Goal: Task Accomplishment & Management: Use online tool/utility

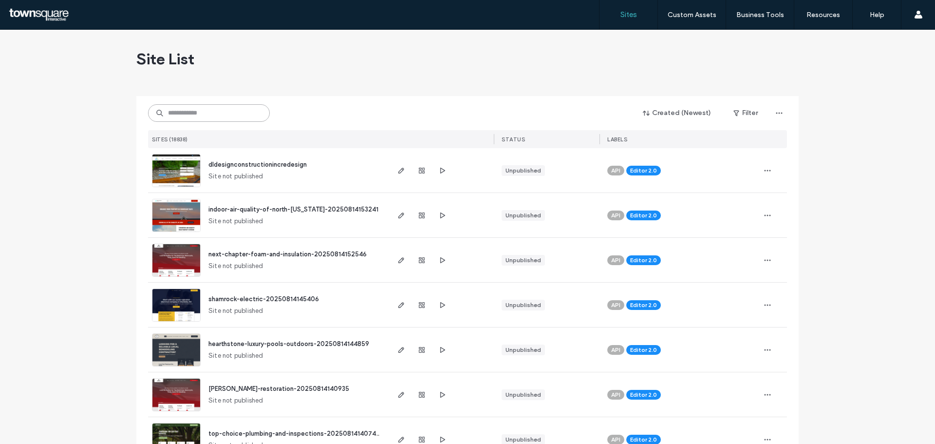
click at [209, 115] on input at bounding box center [209, 113] width 122 height 18
paste input "**********"
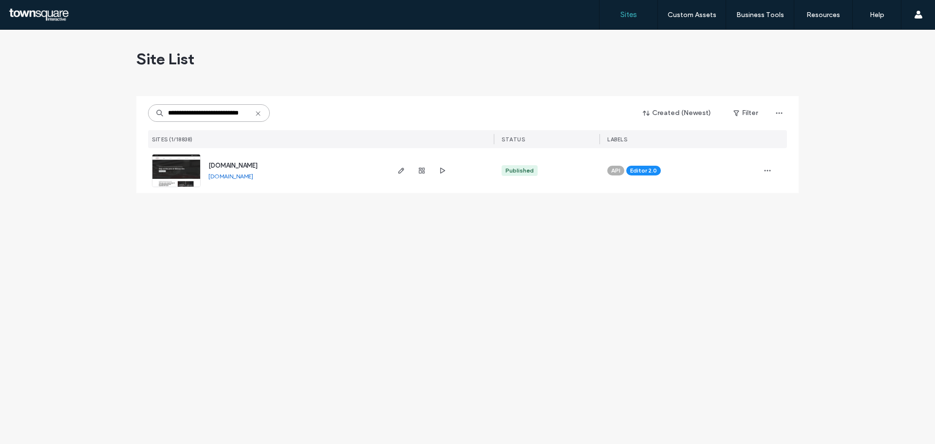
type input "**********"
click at [221, 165] on span "www.skinnertires.com" at bounding box center [232, 165] width 49 height 7
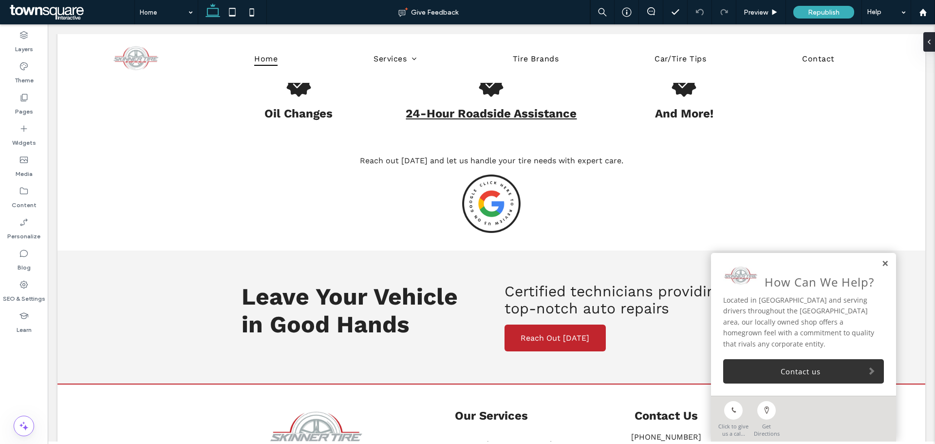
click at [881, 266] on link at bounding box center [884, 264] width 7 height 8
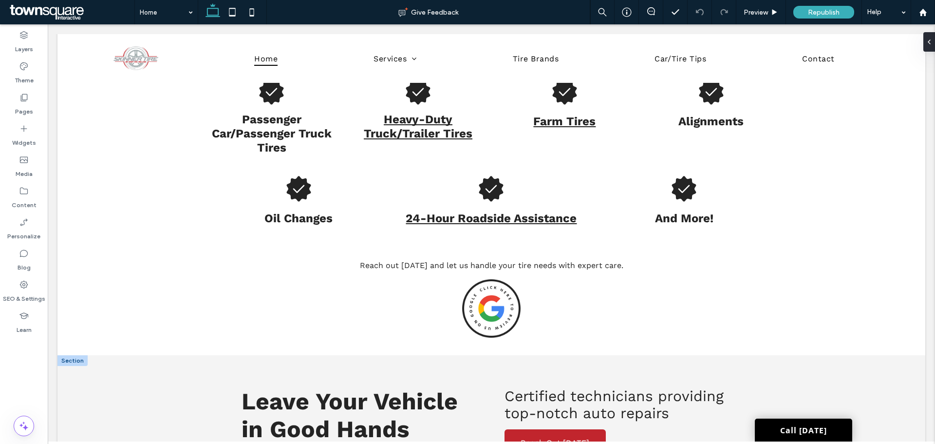
scroll to position [1092, 0]
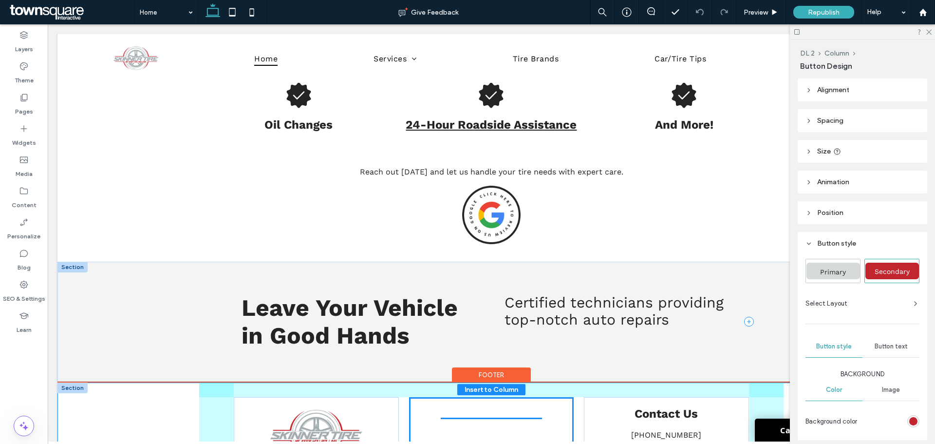
drag, startPoint x: 543, startPoint y: 409, endPoint x: 534, endPoint y: 391, distance: 20.7
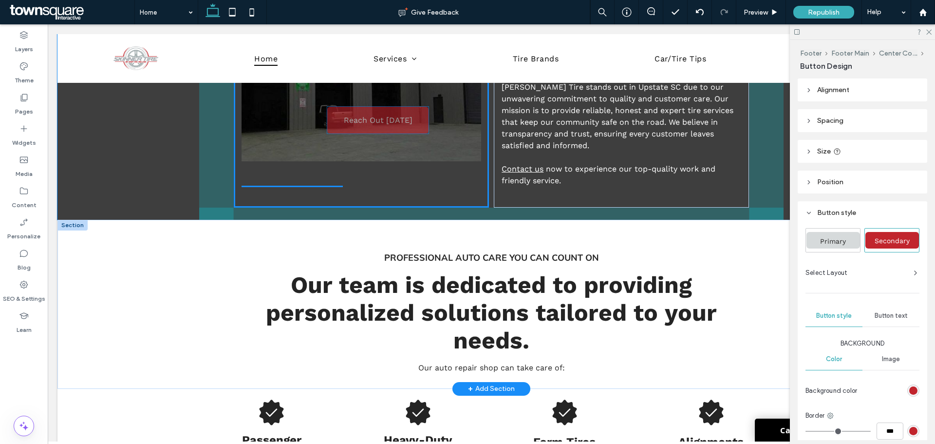
scroll to position [770, 0]
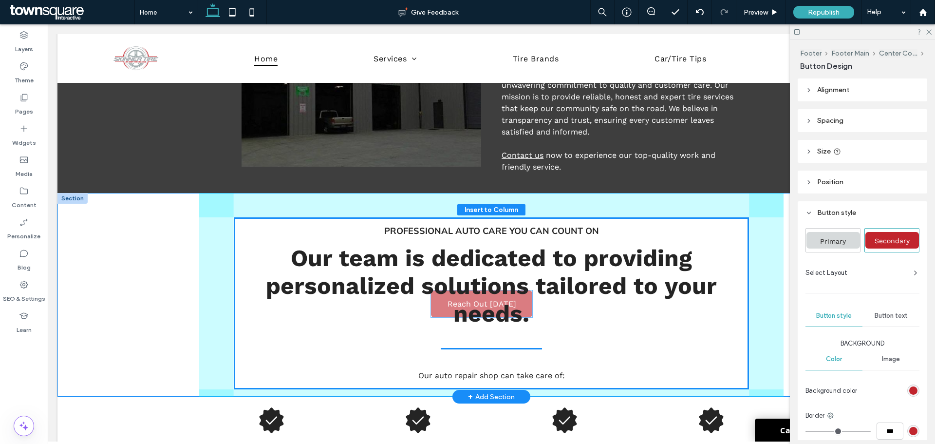
drag, startPoint x: 483, startPoint y: 372, endPoint x: 477, endPoint y: 307, distance: 64.5
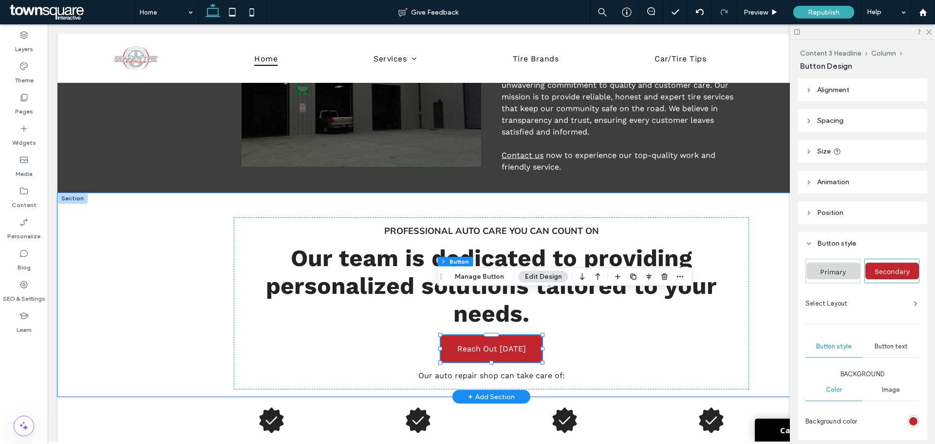
click at [137, 281] on div "Professional Auto Care You Can Count On Our team is dedicated to providing pers…" at bounding box center [491, 295] width 868 height 204
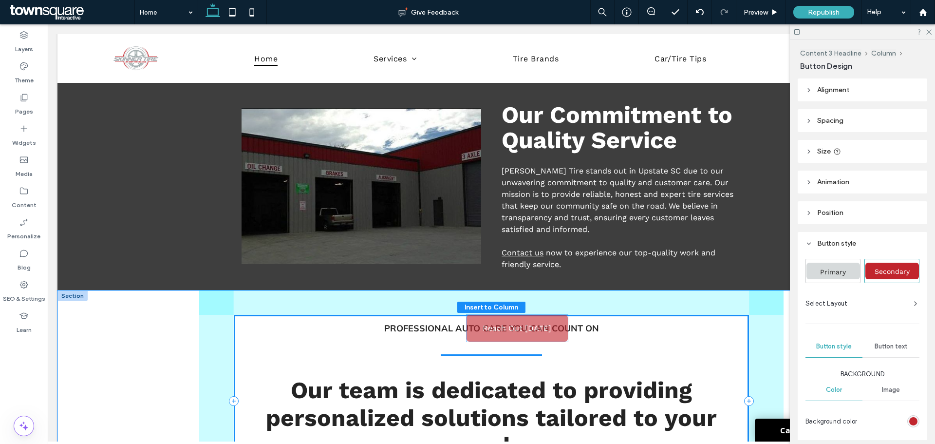
scroll to position [680, 0]
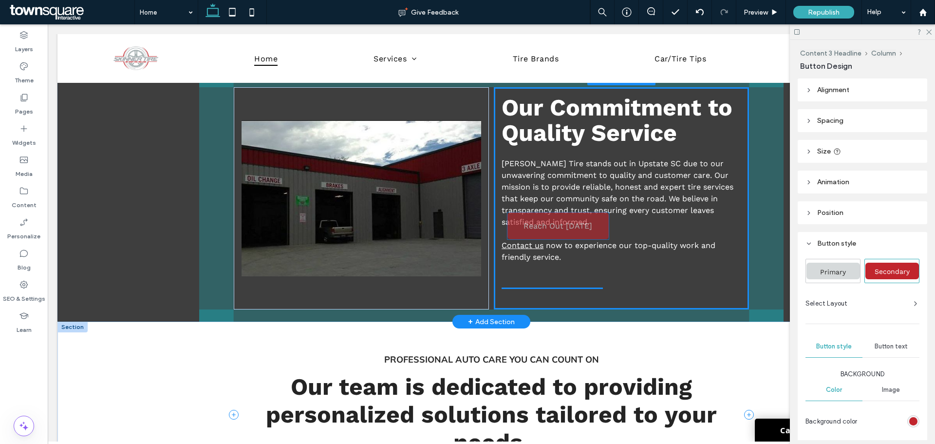
drag, startPoint x: 487, startPoint y: 406, endPoint x: 551, endPoint y: 230, distance: 186.6
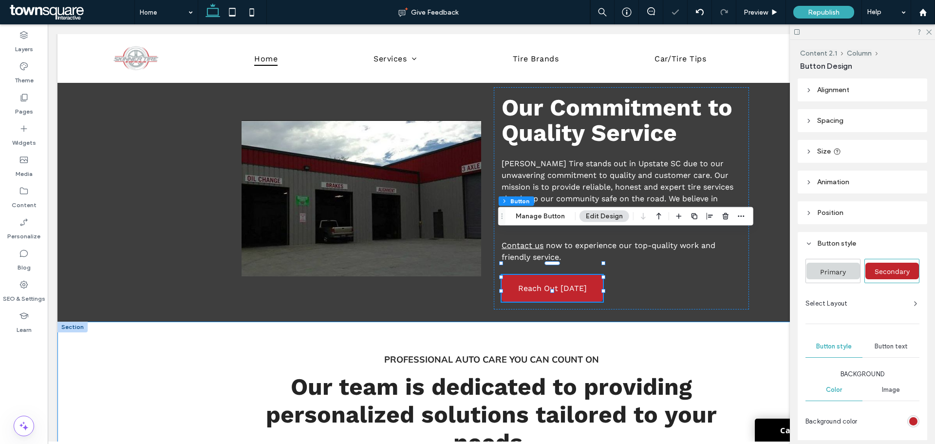
click at [159, 351] on div "Professional Auto Care You Can Count On Our team is dedicated to providing pers…" at bounding box center [491, 405] width 868 height 169
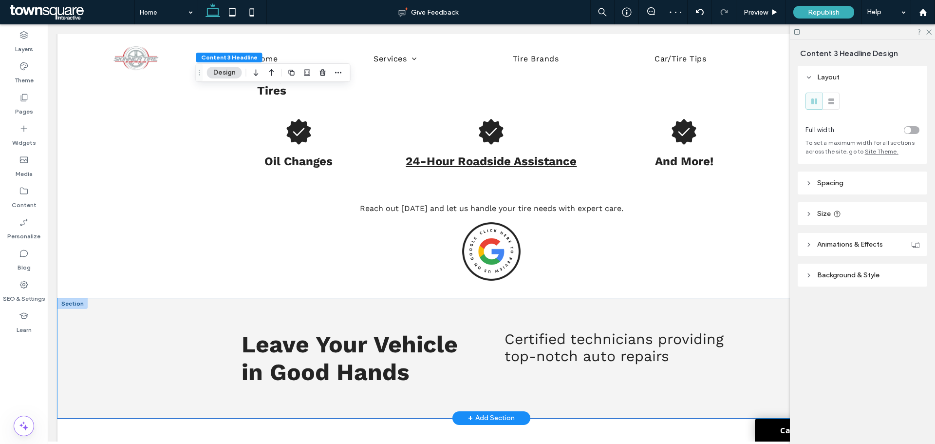
scroll to position [1216, 0]
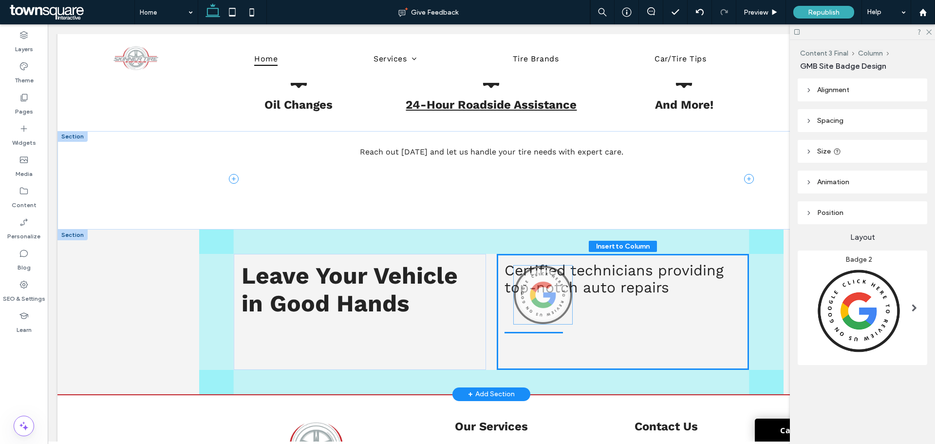
drag, startPoint x: 493, startPoint y: 148, endPoint x: 547, endPoint y: 289, distance: 151.8
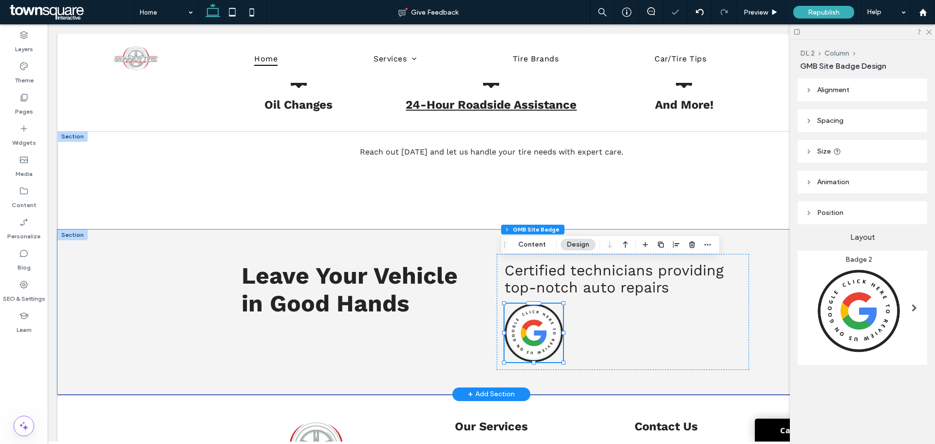
click at [157, 290] on div "Leave Your Vehicle in Good Hands Certified technicians providing top-notch auto…" at bounding box center [491, 311] width 868 height 165
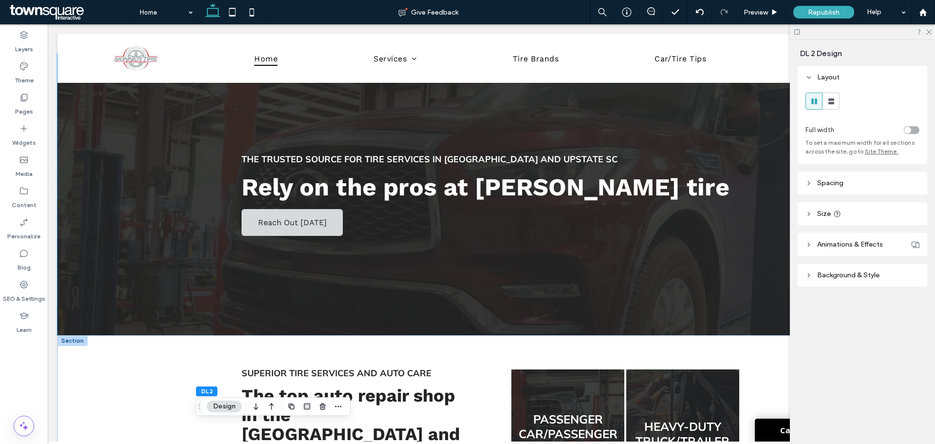
scroll to position [0, 0]
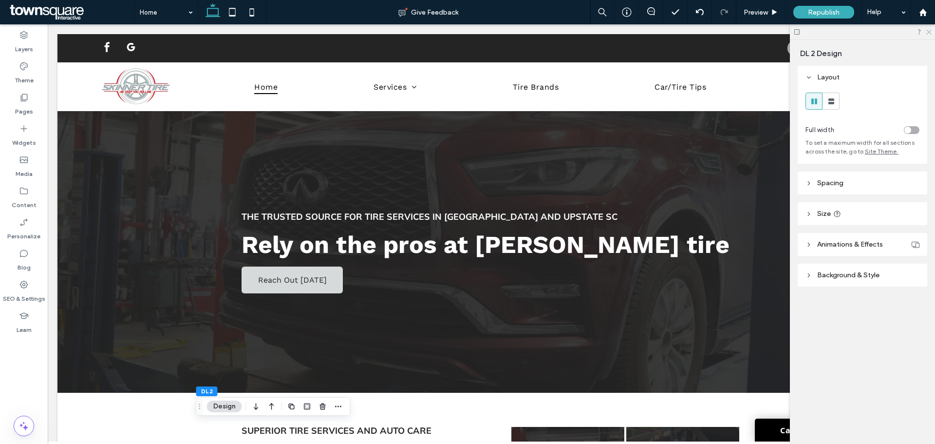
click at [931, 32] on icon at bounding box center [928, 31] width 6 height 6
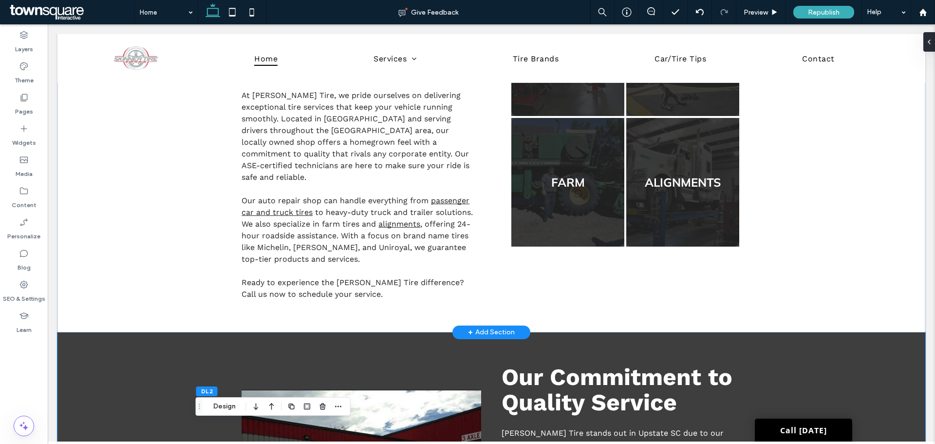
scroll to position [273, 0]
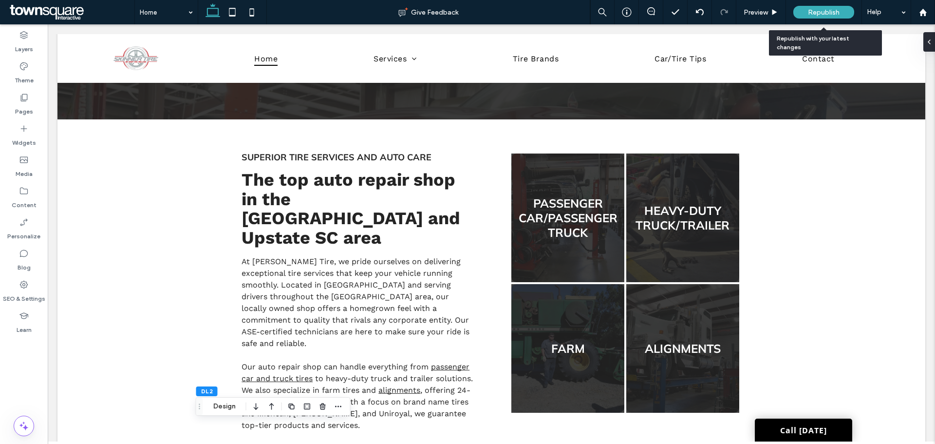
click at [825, 7] on div "Republish" at bounding box center [823, 12] width 61 height 13
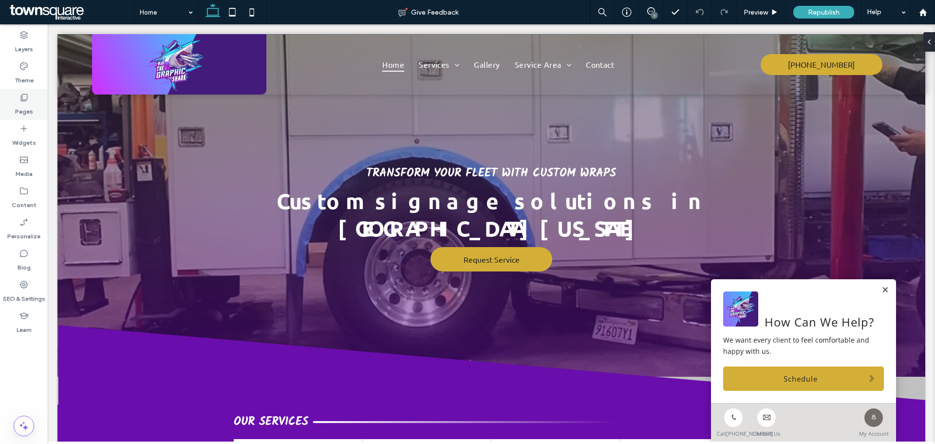
click at [27, 102] on icon at bounding box center [24, 98] width 10 height 10
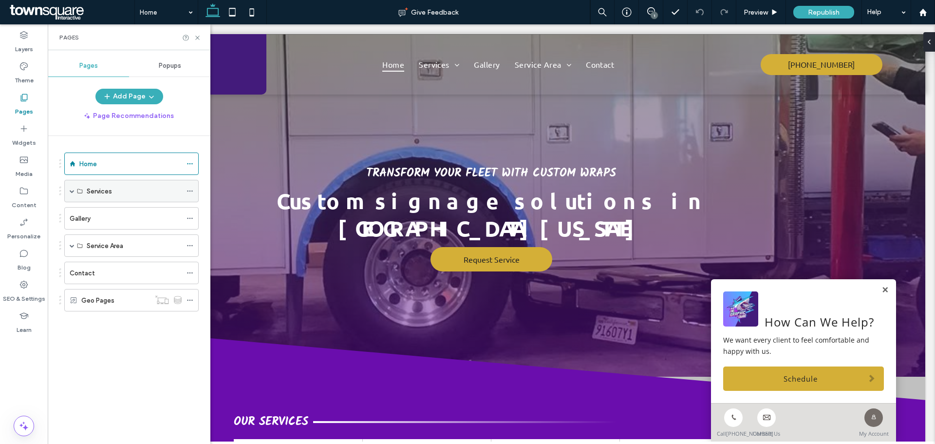
click at [123, 191] on div "Services" at bounding box center [134, 191] width 95 height 10
click at [69, 192] on div "Services" at bounding box center [131, 191] width 134 height 22
click at [73, 188] on span at bounding box center [72, 190] width 5 height 5
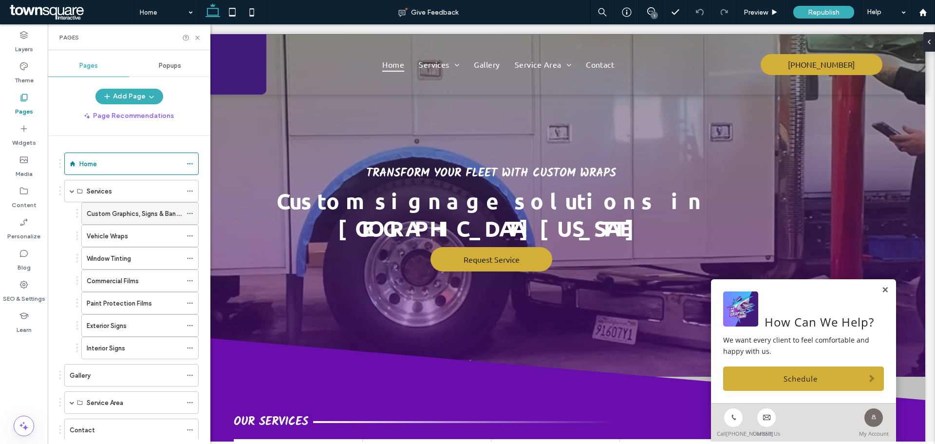
click at [107, 214] on label "Custom Graphics, Signs & Banners" at bounding box center [138, 213] width 102 height 17
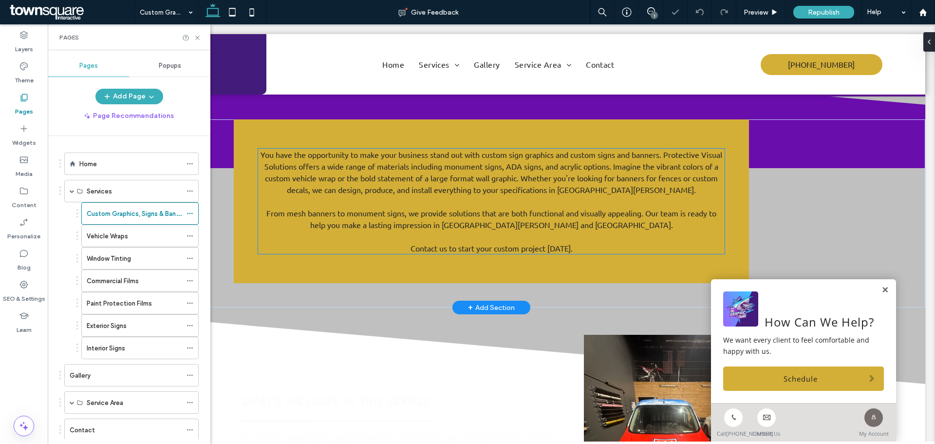
scroll to position [292, 0]
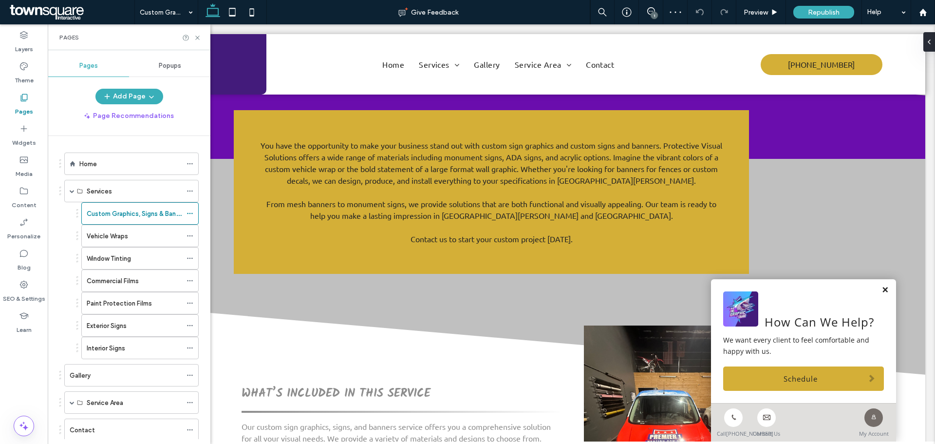
click at [881, 286] on link at bounding box center [884, 290] width 7 height 8
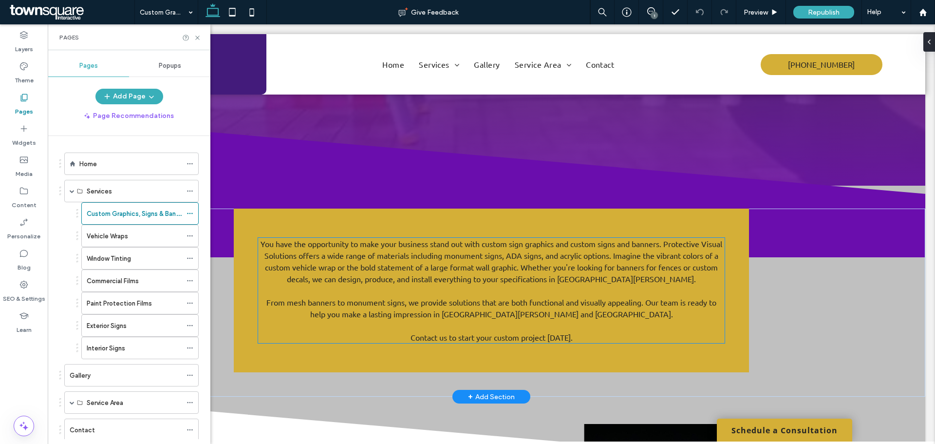
scroll to position [190, 0]
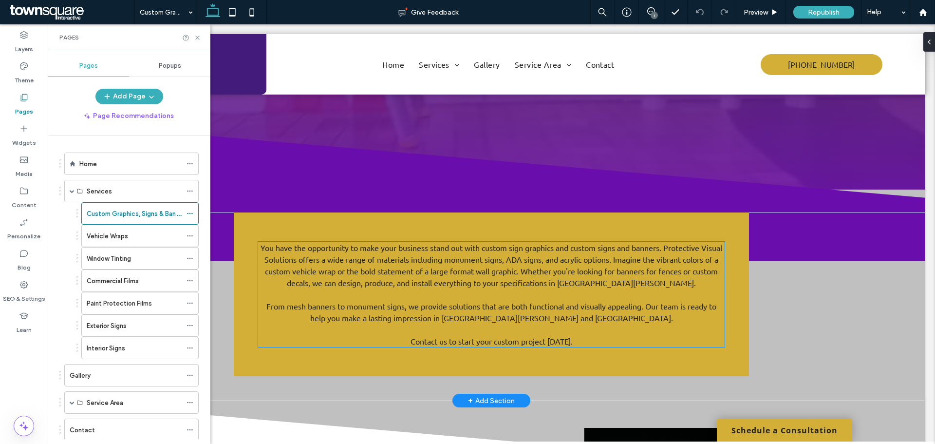
click at [399, 301] on span "From mesh banners to monument signs, we provide solutions that are both functio…" at bounding box center [491, 311] width 450 height 21
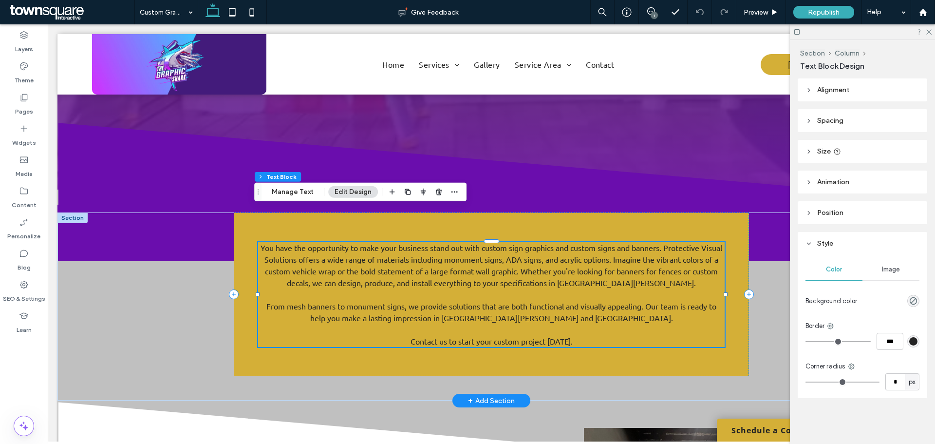
click at [446, 250] on span "You have the opportunity to make your business stand out with custom sign graph…" at bounding box center [492, 265] width 462 height 45
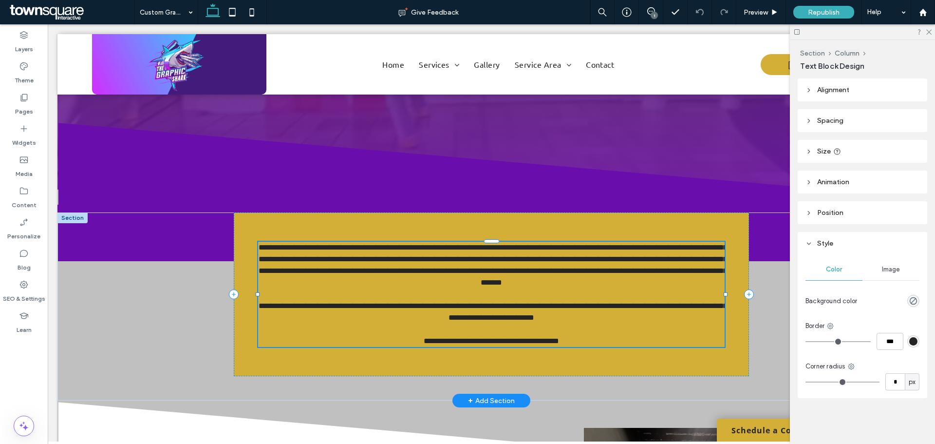
type input "******"
type input "**"
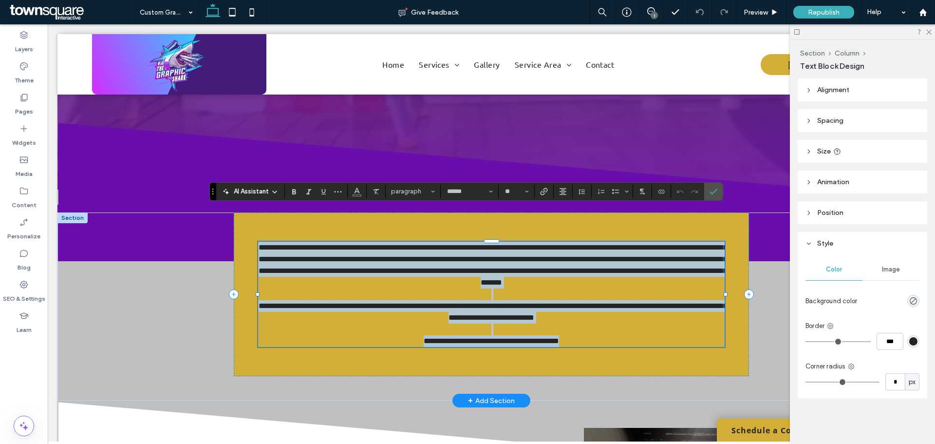
click at [675, 248] on p "**********" at bounding box center [491, 265] width 466 height 47
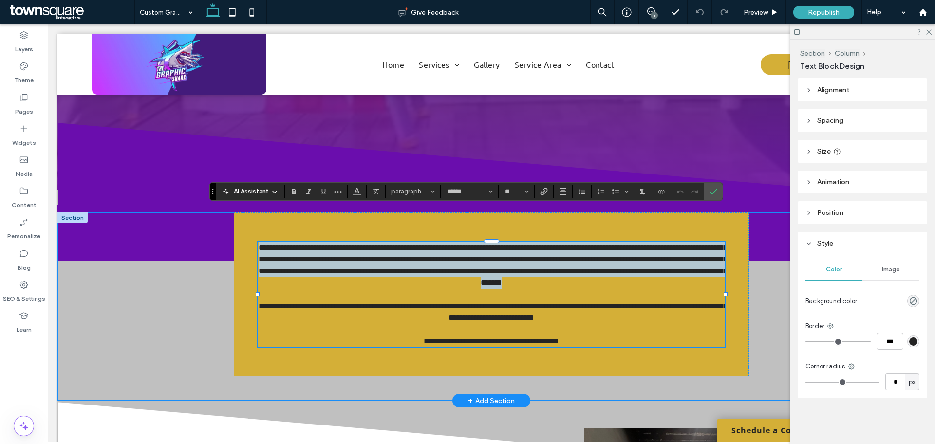
drag, startPoint x: 675, startPoint y: 249, endPoint x: 238, endPoint y: 212, distance: 439.4
click at [224, 212] on div "**********" at bounding box center [491, 306] width 584 height 188
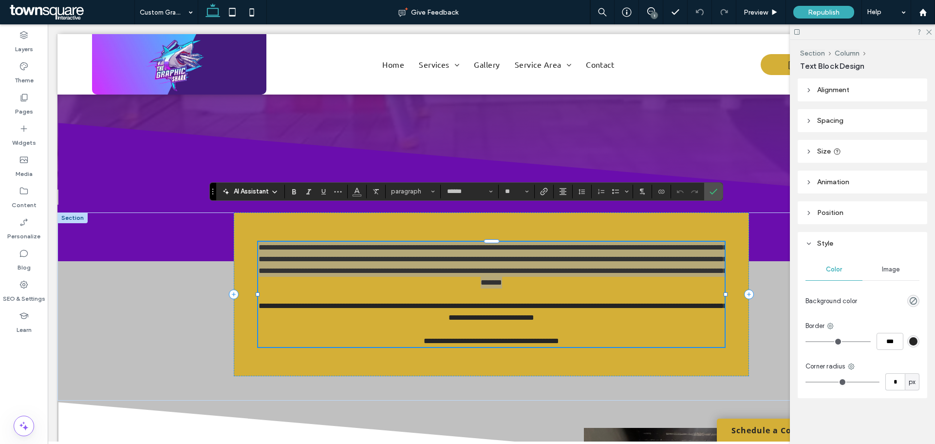
click at [279, 190] on div "AI Assistant" at bounding box center [250, 192] width 64 height 10
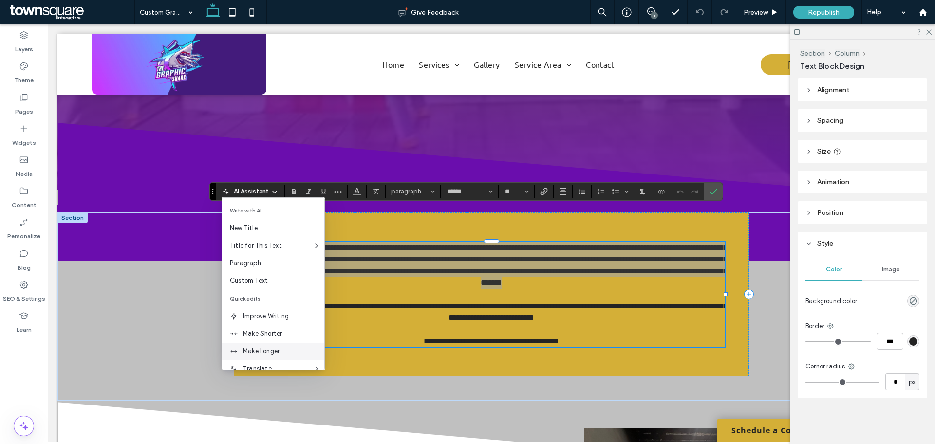
click at [259, 351] on span "Make Longer" at bounding box center [283, 351] width 81 height 10
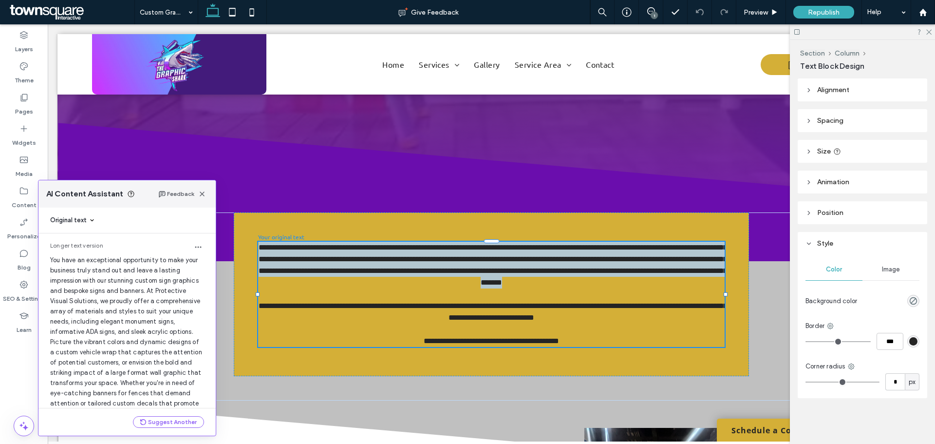
scroll to position [26, 0]
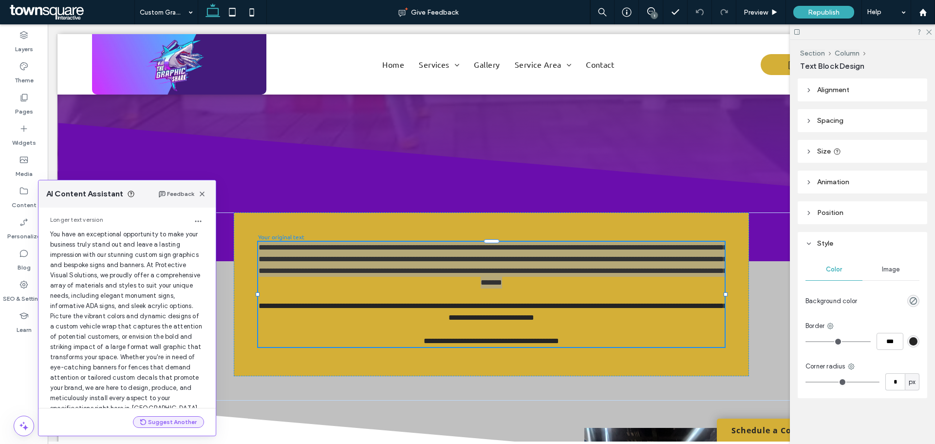
click at [169, 420] on button "Suggest Another" at bounding box center [168, 422] width 71 height 12
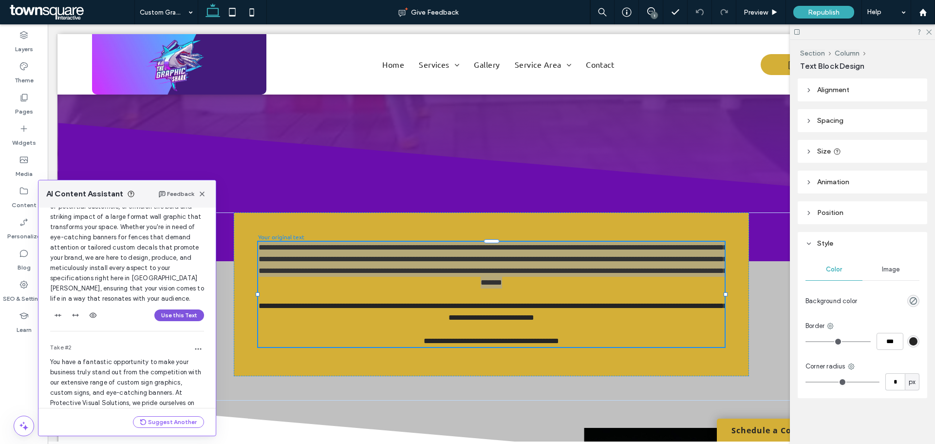
drag, startPoint x: 169, startPoint y: 321, endPoint x: 122, endPoint y: 298, distance: 53.4
click at [169, 321] on button "Use this Text" at bounding box center [179, 315] width 50 height 12
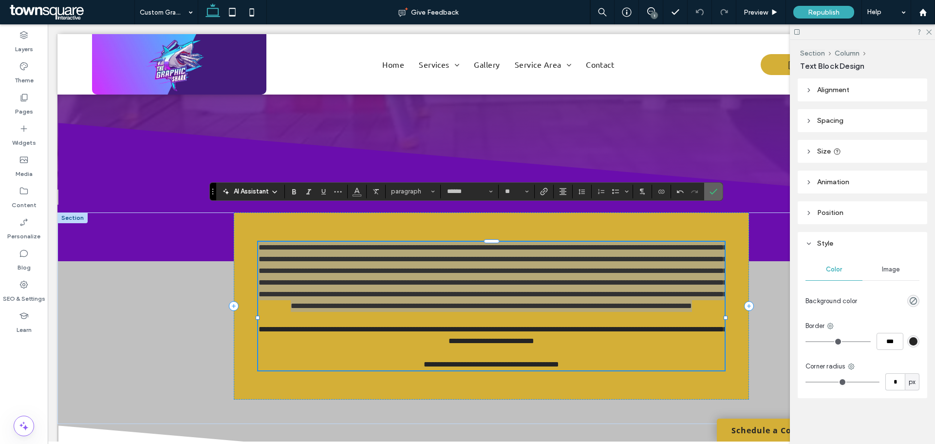
click at [713, 190] on icon "Confirm" at bounding box center [714, 191] width 8 height 8
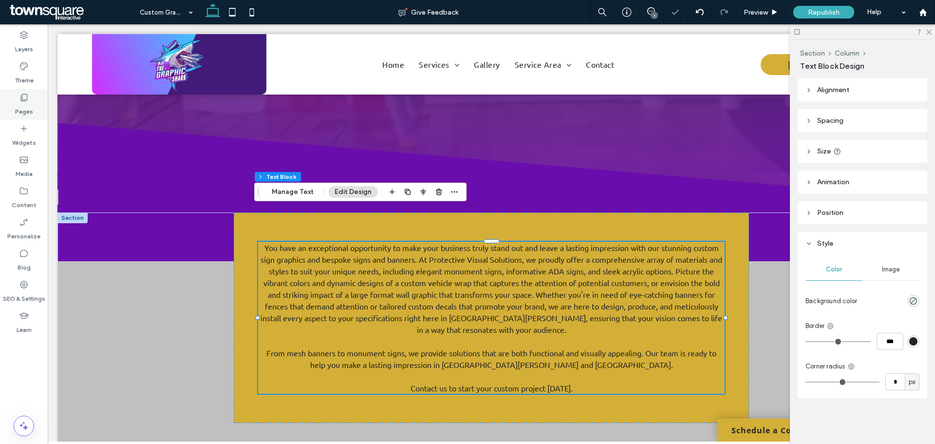
click at [23, 92] on div "Pages" at bounding box center [24, 104] width 48 height 31
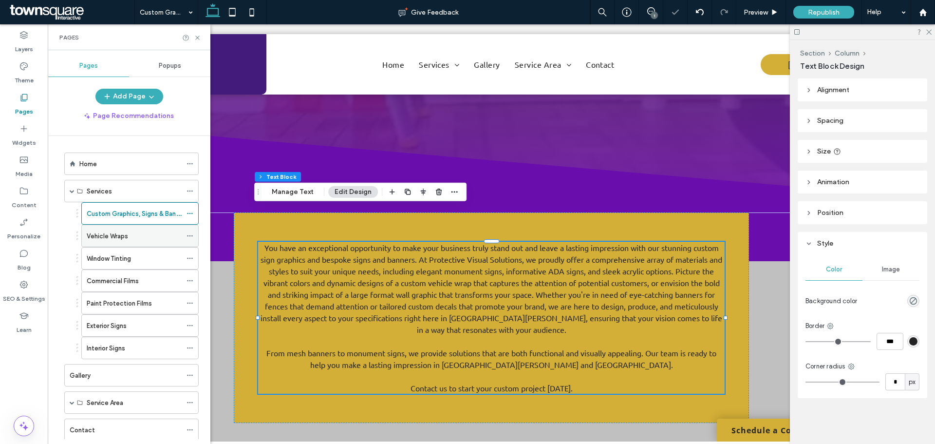
click at [88, 244] on div "Vehicle Wraps" at bounding box center [134, 235] width 95 height 21
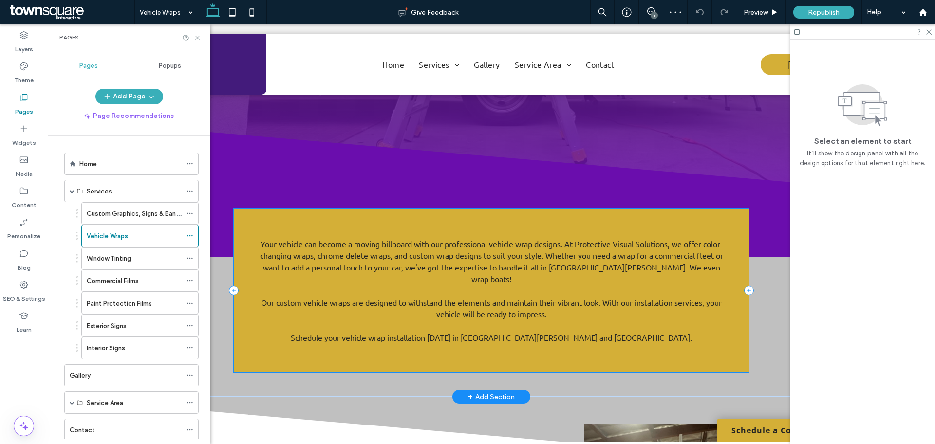
scroll to position [146, 0]
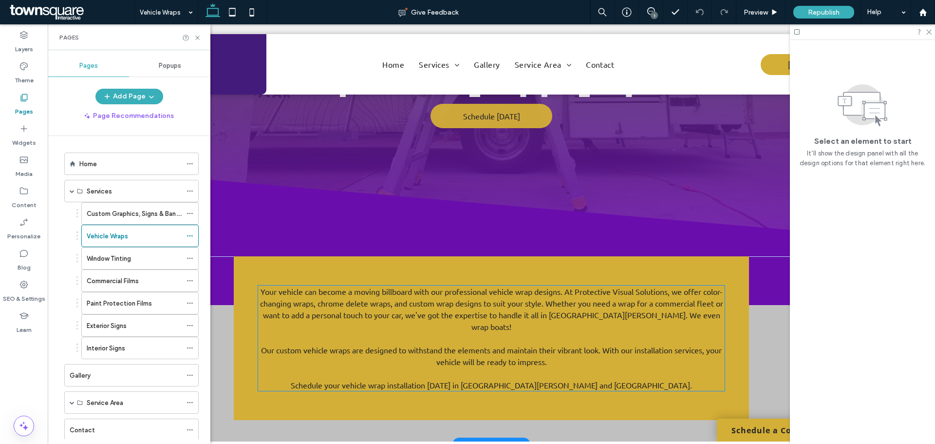
click at [382, 285] on p "Your vehicle can become a moving billboard with our professional vehicle wrap d…" at bounding box center [491, 308] width 466 height 47
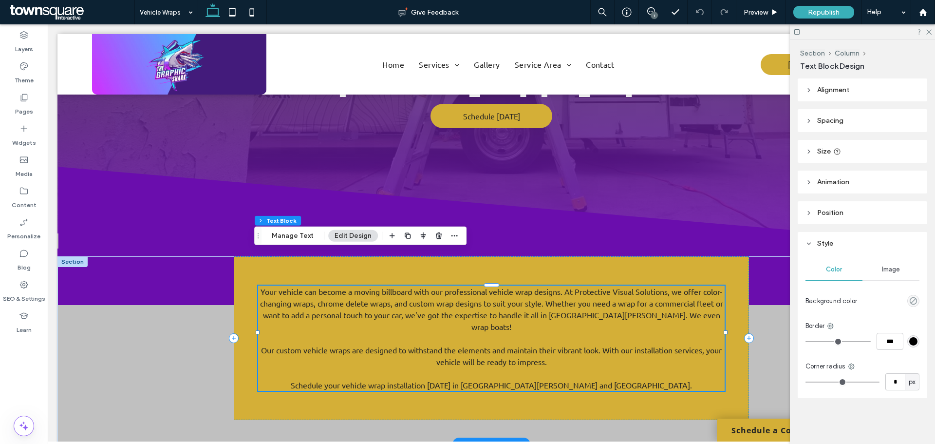
click at [382, 285] on div "Your vehicle can become a moving billboard with our professional vehicle wrap d…" at bounding box center [491, 337] width 466 height 105
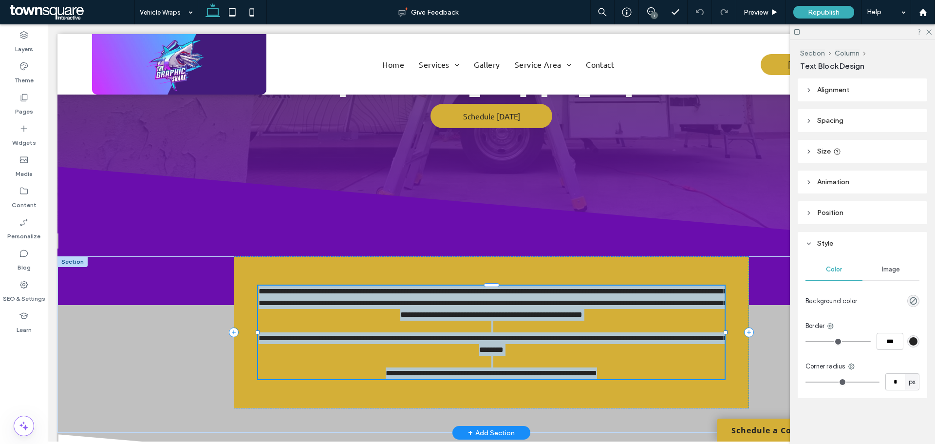
type input "******"
type input "**"
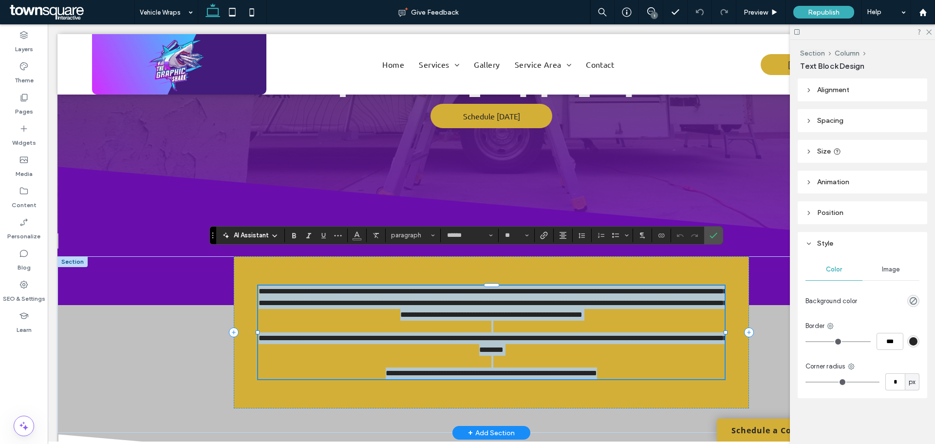
click at [569, 320] on p at bounding box center [491, 326] width 466 height 12
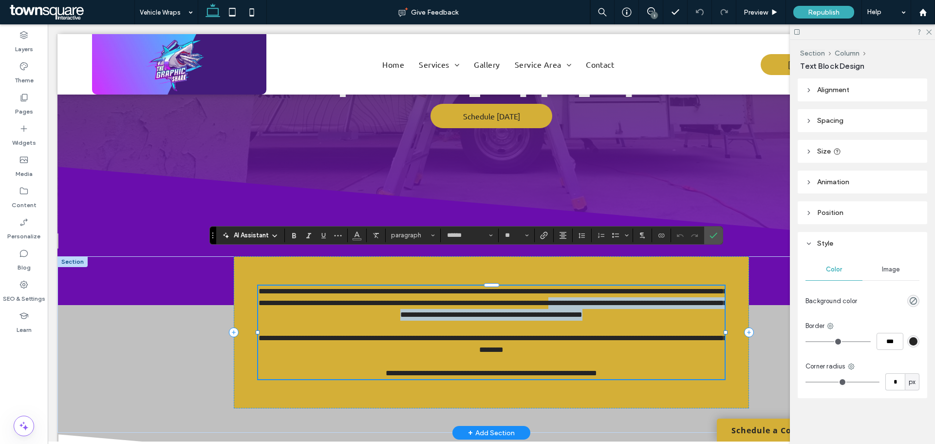
drag, startPoint x: 714, startPoint y: 281, endPoint x: 281, endPoint y: 283, distance: 433.4
click at [281, 285] on p "**********" at bounding box center [491, 302] width 466 height 35
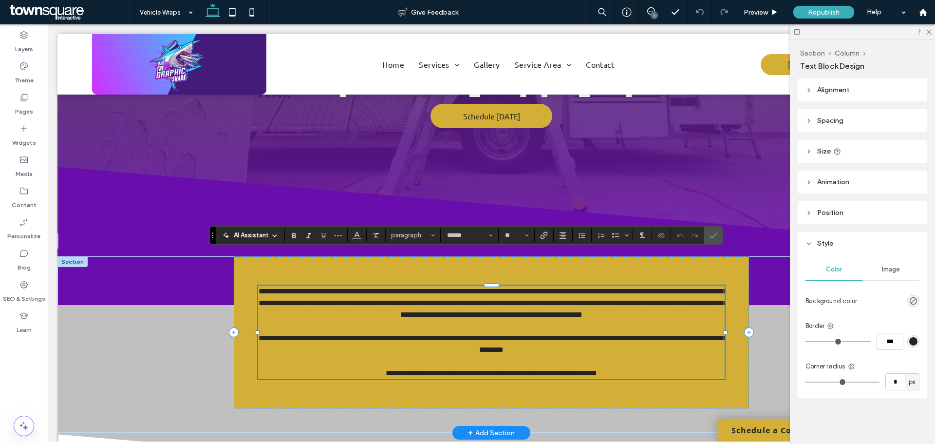
click at [520, 320] on p at bounding box center [491, 326] width 466 height 12
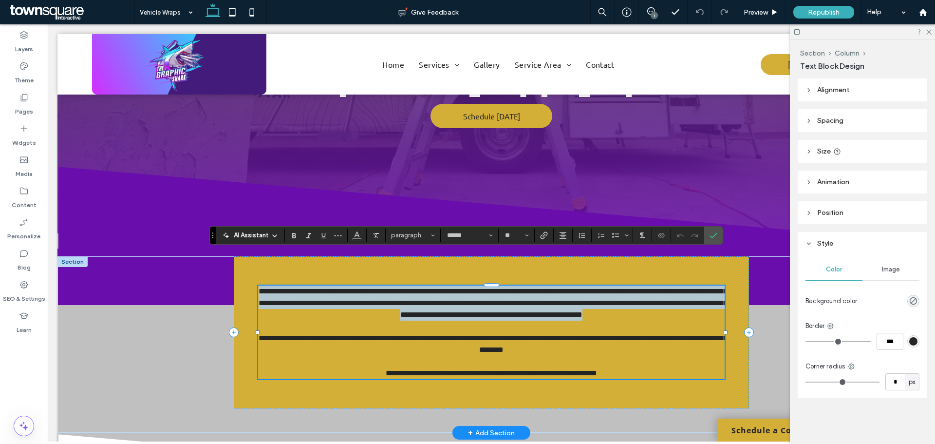
drag, startPoint x: 702, startPoint y: 282, endPoint x: 256, endPoint y: 260, distance: 447.1
click at [258, 285] on p "**********" at bounding box center [491, 302] width 466 height 35
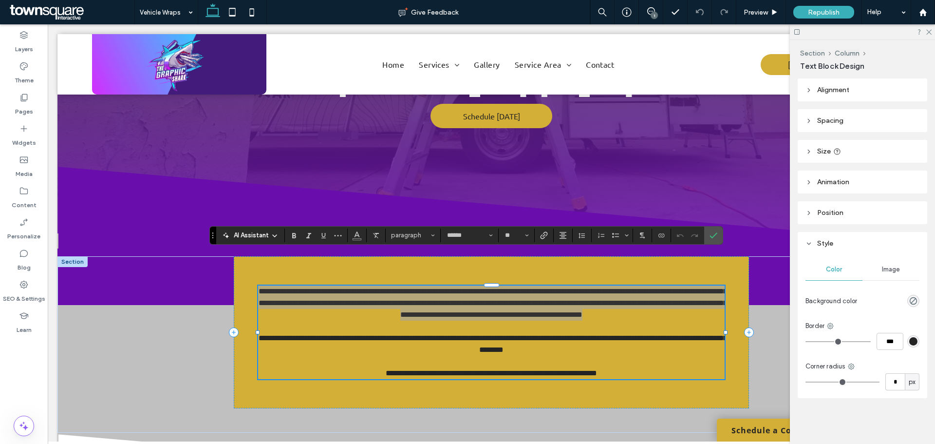
click at [275, 235] on icon at bounding box center [275, 236] width 8 height 8
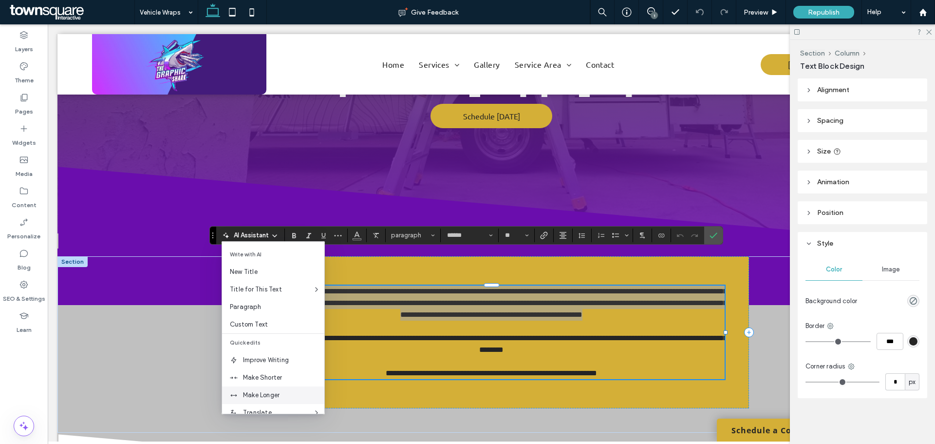
click at [257, 394] on span "Make Longer" at bounding box center [283, 395] width 81 height 10
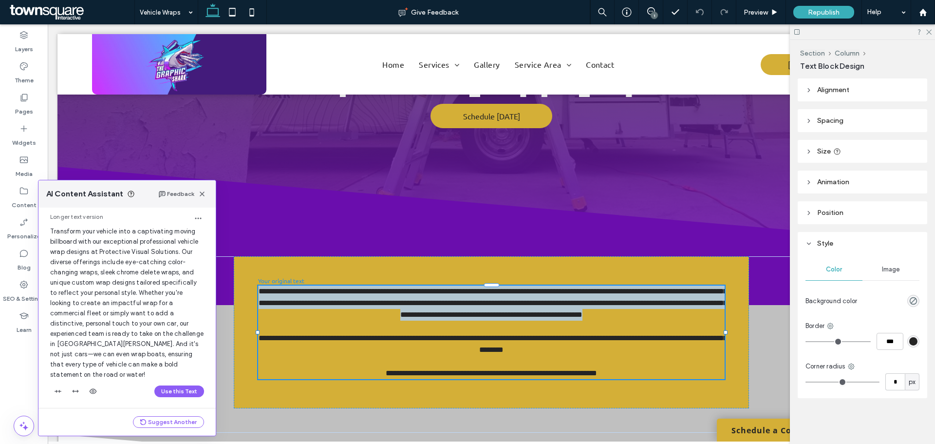
scroll to position [32, 0]
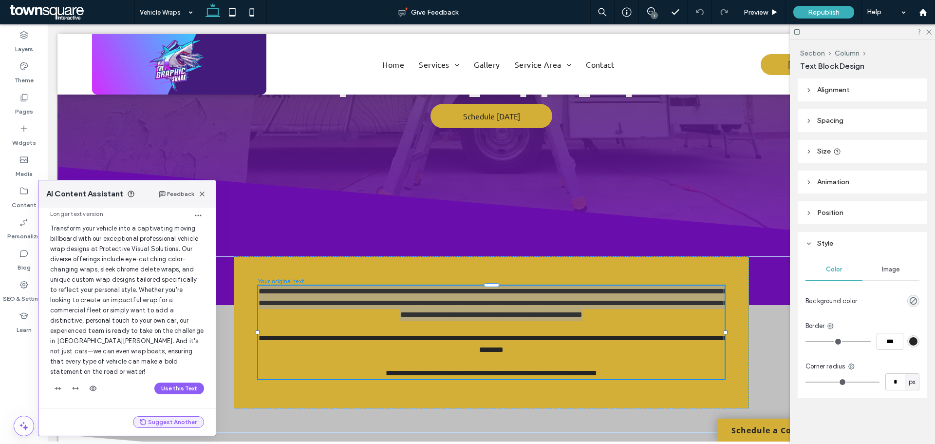
click at [155, 421] on button "Suggest Another" at bounding box center [168, 422] width 71 height 12
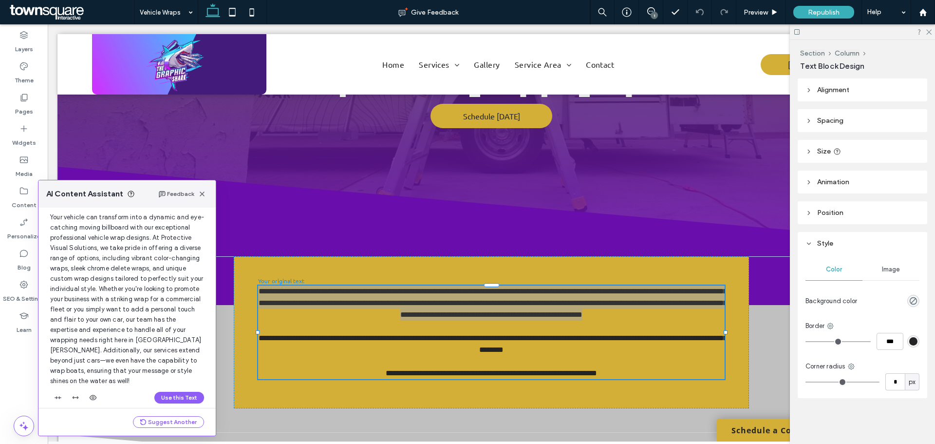
scroll to position [259, 0]
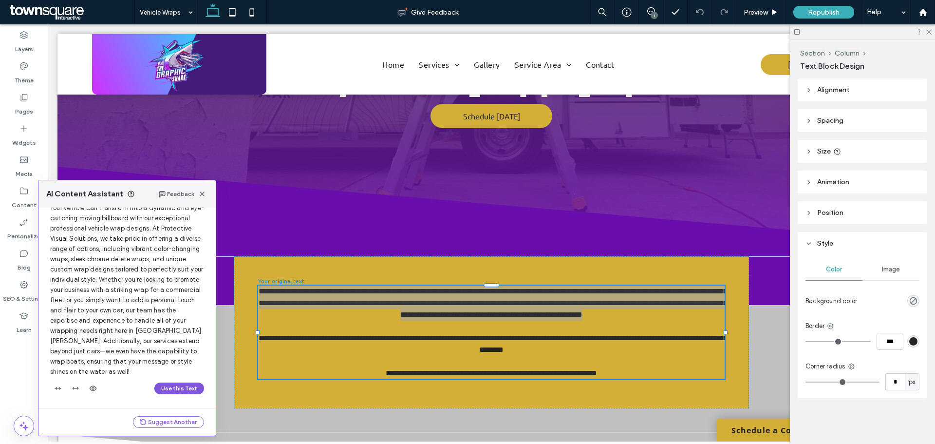
click at [183, 388] on button "Use this Text" at bounding box center [179, 388] width 50 height 12
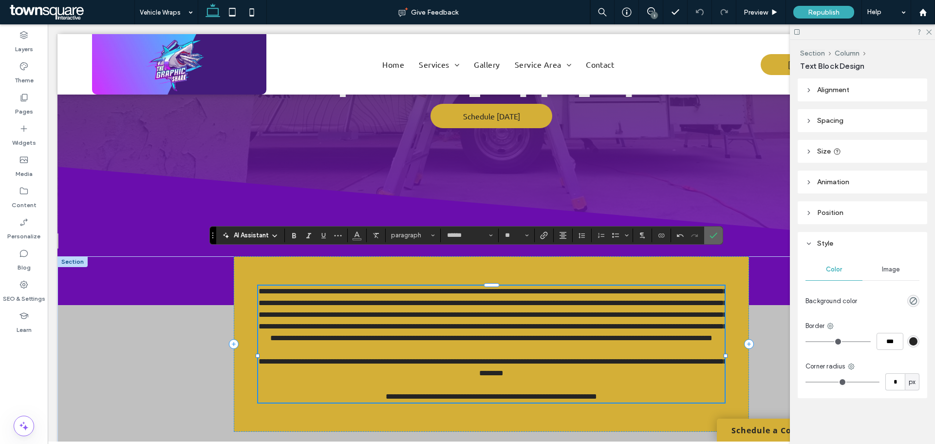
click at [715, 235] on use "Confirm" at bounding box center [714, 235] width 8 height 6
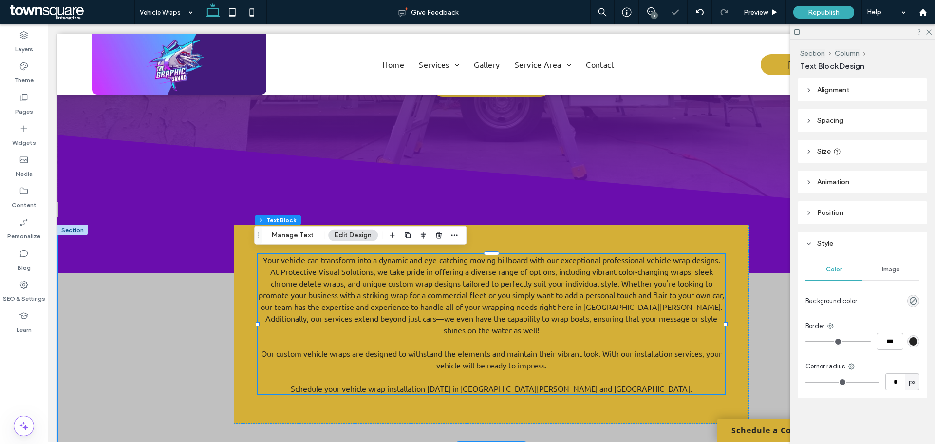
scroll to position [195, 0]
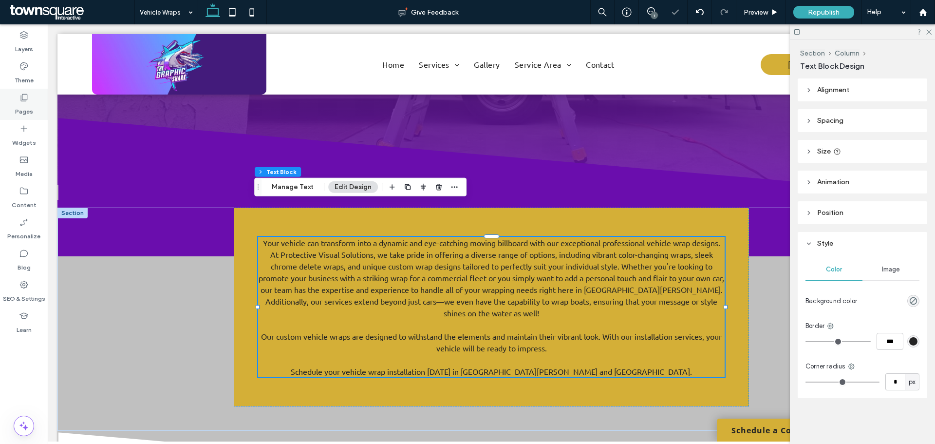
click at [24, 97] on icon at bounding box center [24, 98] width 10 height 10
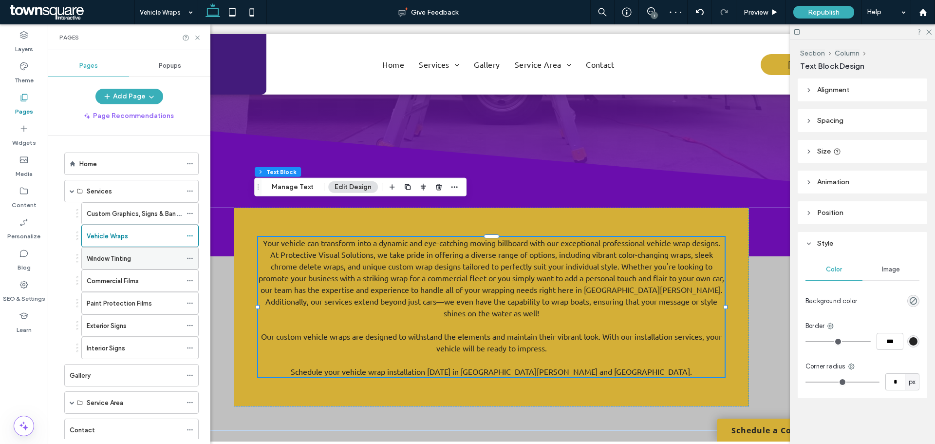
click at [113, 266] on div "Window Tinting" at bounding box center [134, 257] width 95 height 21
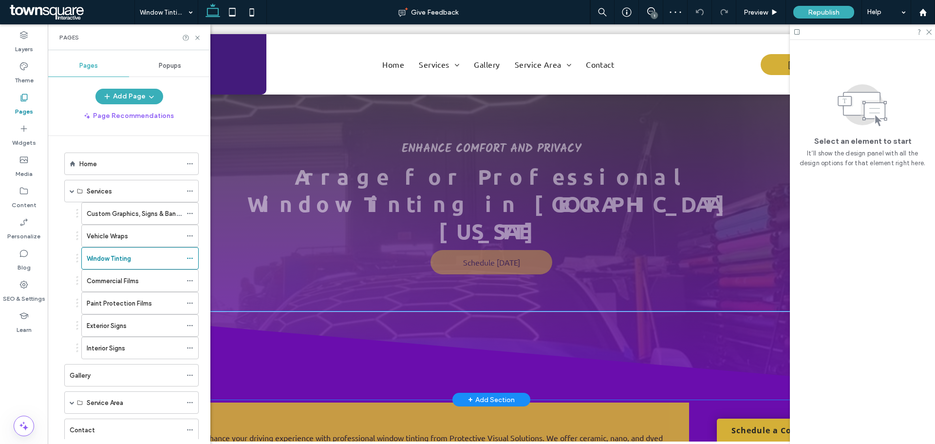
scroll to position [195, 0]
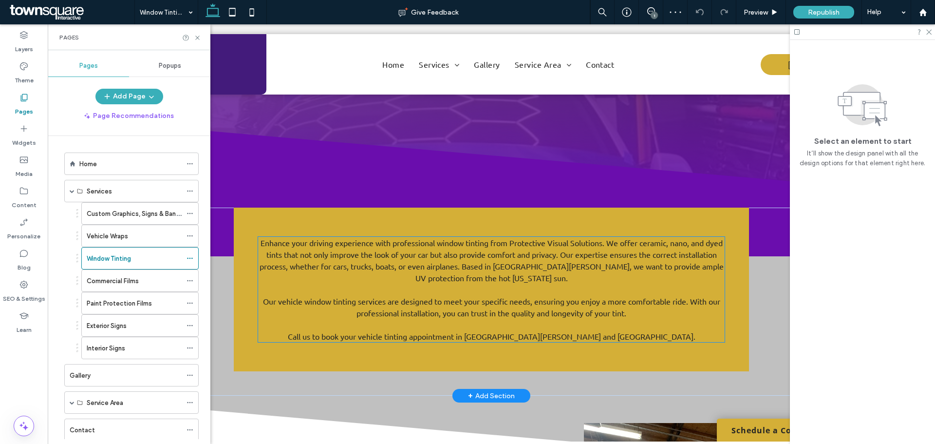
click at [378, 239] on p "Enhance your driving experience with professional window tinting from Protectiv…" at bounding box center [491, 260] width 466 height 47
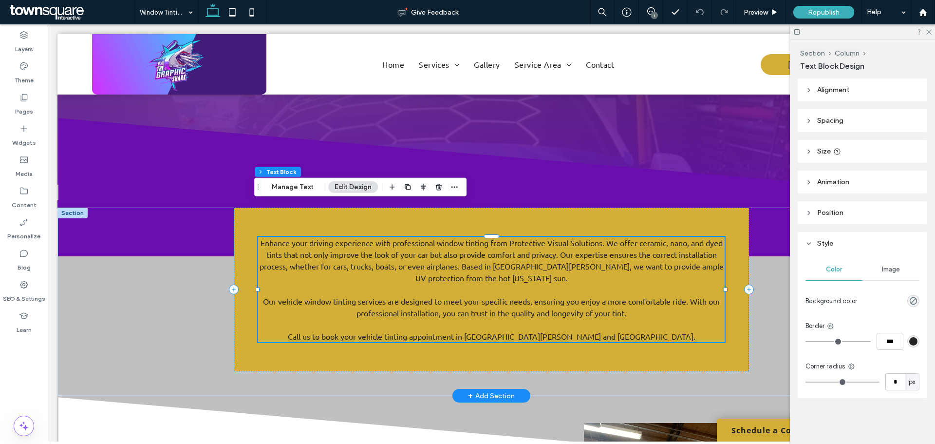
click at [543, 243] on p "Enhance your driving experience with professional window tinting from Protectiv…" at bounding box center [491, 260] width 466 height 47
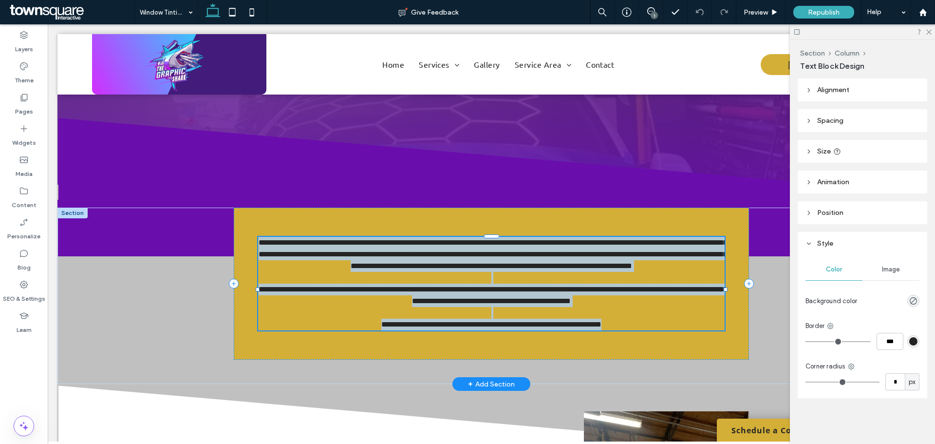
type input "******"
type input "**"
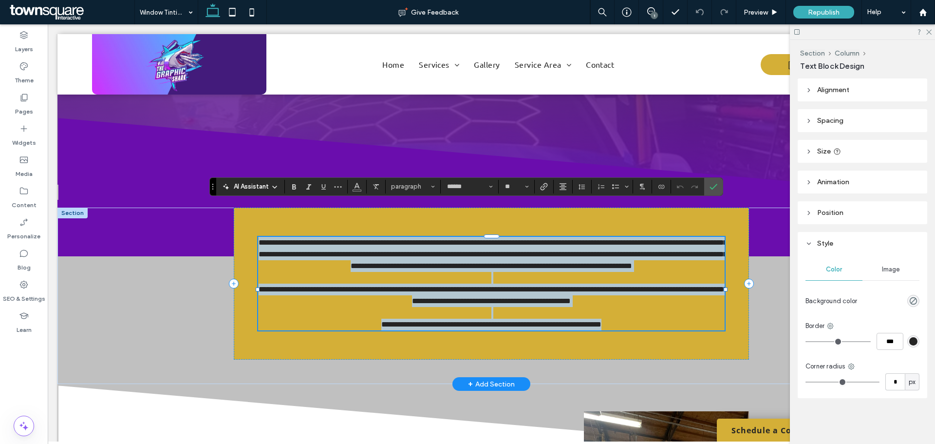
click at [544, 272] on p at bounding box center [491, 278] width 466 height 12
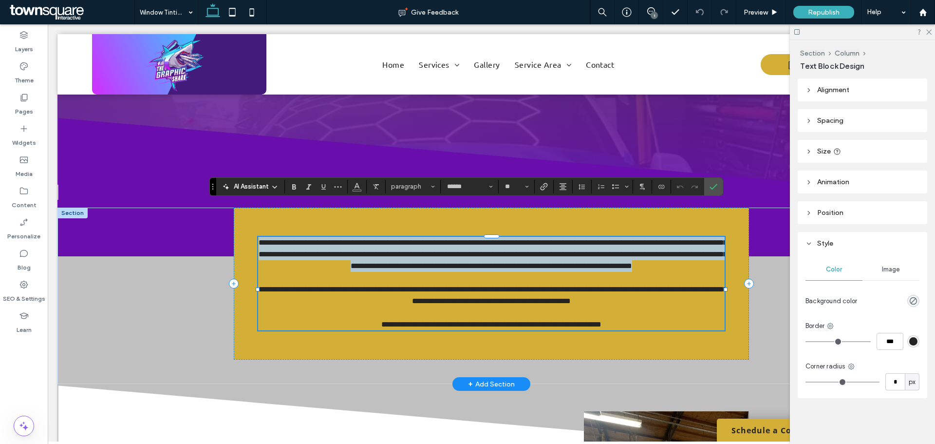
drag, startPoint x: 555, startPoint y: 247, endPoint x: 258, endPoint y: 211, distance: 298.8
click at [258, 237] on p "**********" at bounding box center [491, 254] width 466 height 35
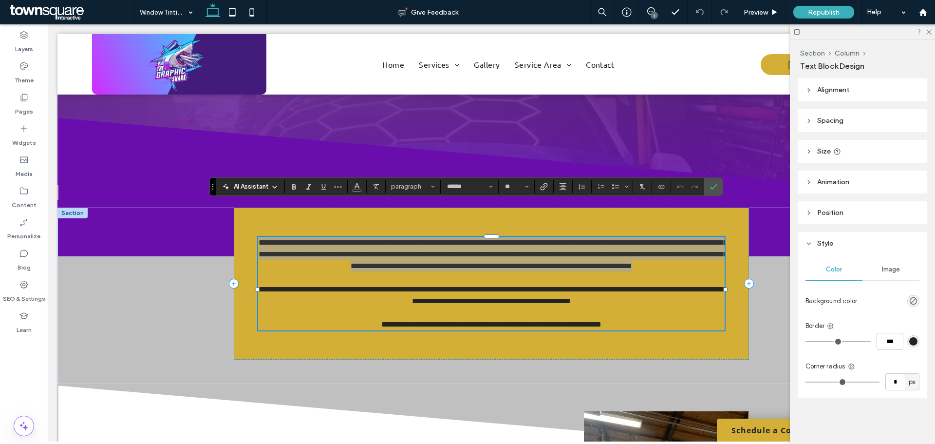
click at [278, 186] on icon at bounding box center [275, 187] width 8 height 8
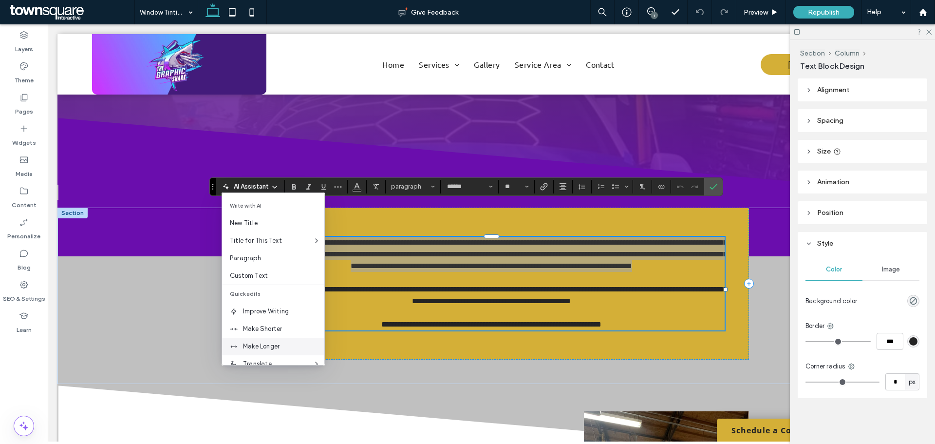
click at [257, 351] on span "Make Longer" at bounding box center [283, 346] width 81 height 10
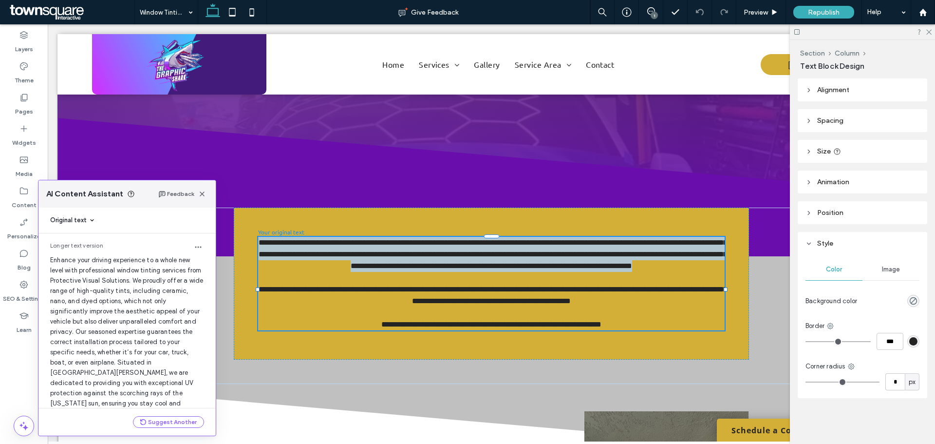
scroll to position [26, 0]
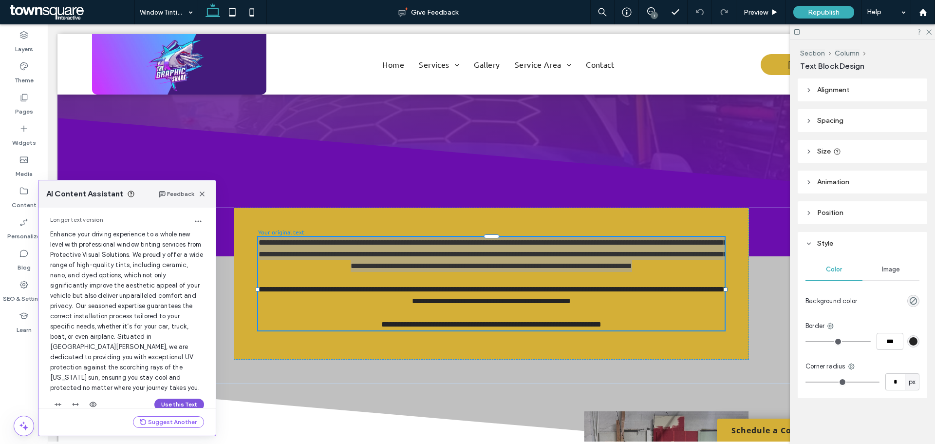
click at [191, 398] on button "Use this Text" at bounding box center [179, 404] width 50 height 12
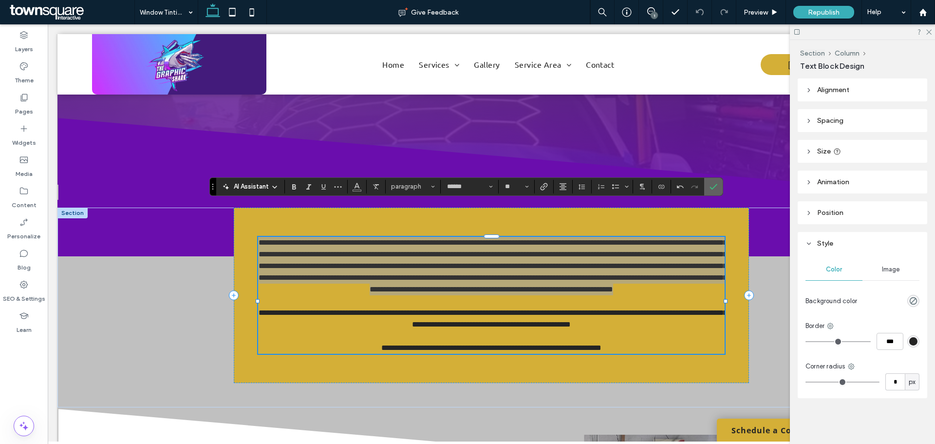
click at [714, 189] on icon "Confirm" at bounding box center [714, 187] width 8 height 8
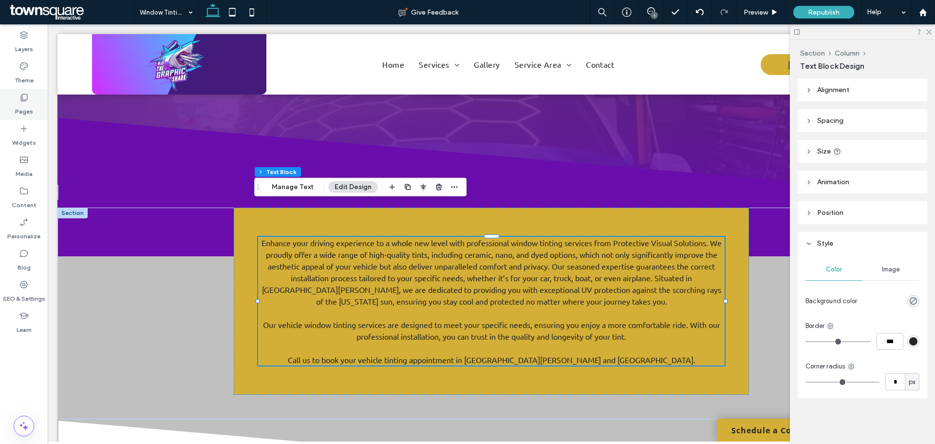
click at [29, 92] on div "Pages" at bounding box center [24, 104] width 48 height 31
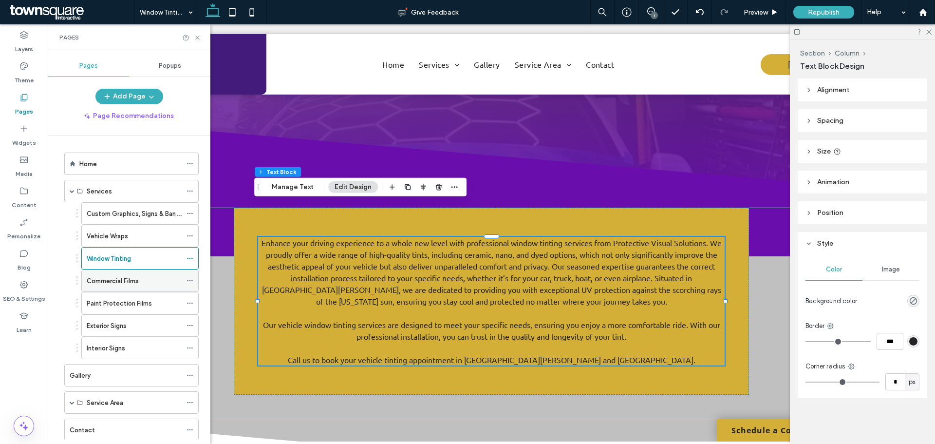
click at [131, 275] on div "Commercial Films" at bounding box center [134, 280] width 95 height 21
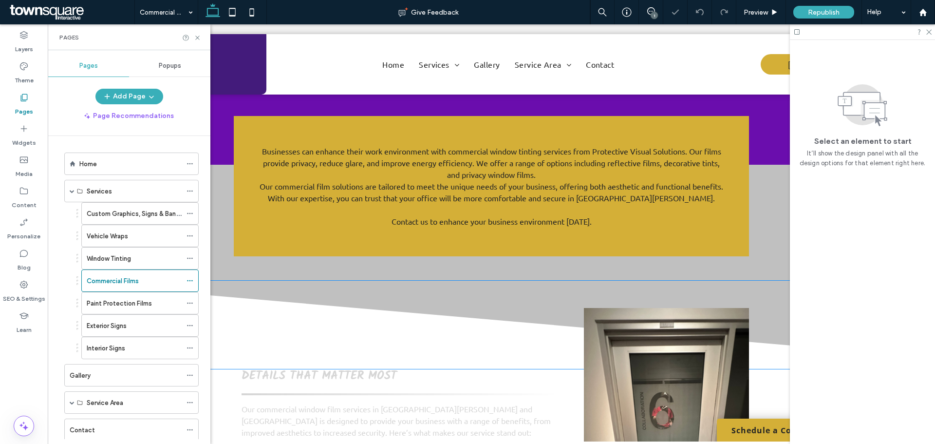
scroll to position [195, 0]
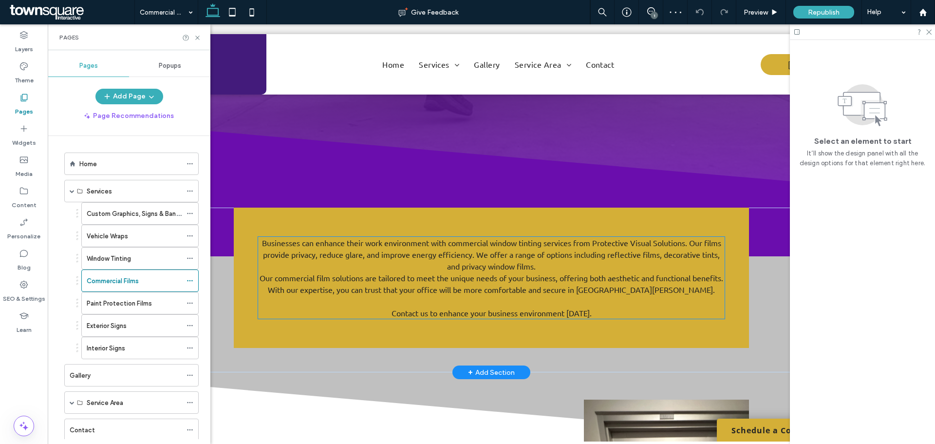
click at [440, 237] on p "Businesses can enhance their work environment with commercial window tinting se…" at bounding box center [491, 254] width 466 height 35
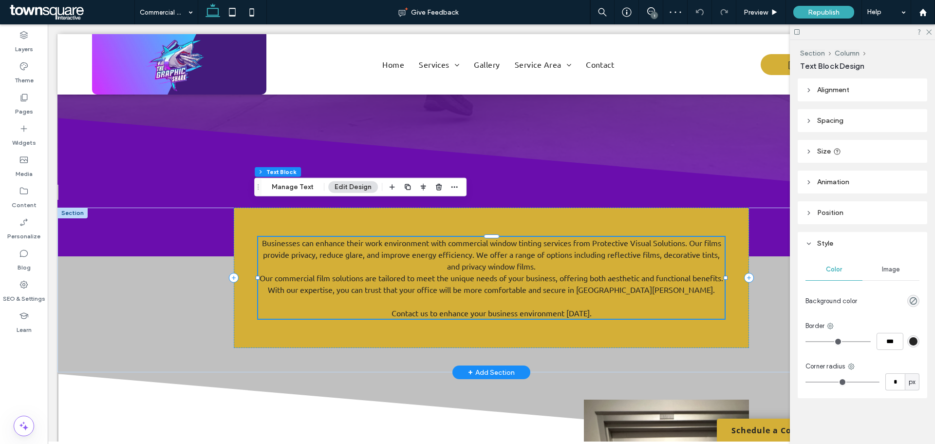
click at [567, 295] on p at bounding box center [491, 301] width 466 height 12
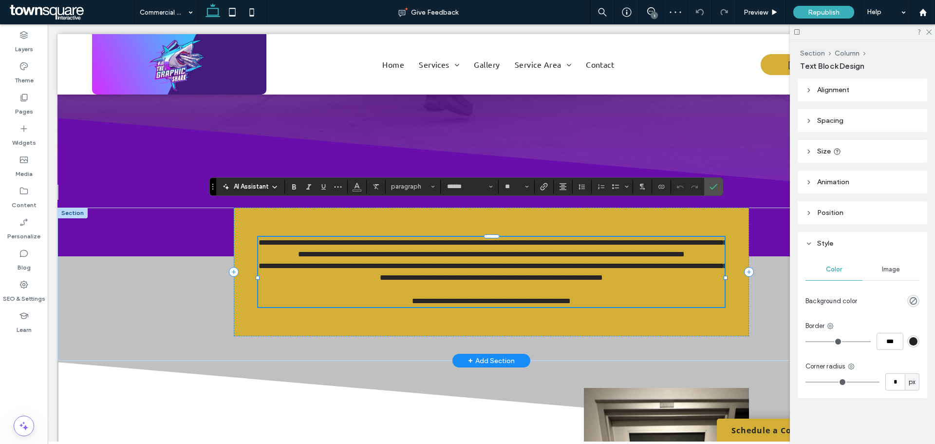
click at [599, 262] on span "**********" at bounding box center [493, 271] width 468 height 19
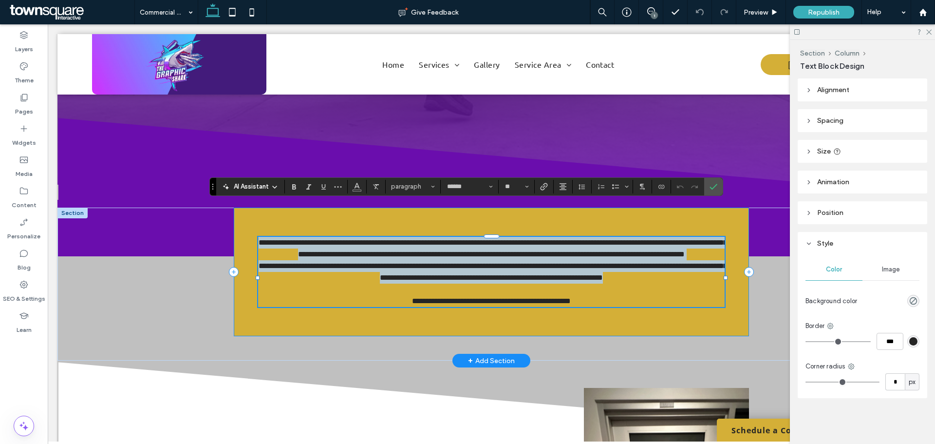
drag, startPoint x: 695, startPoint y: 256, endPoint x: 250, endPoint y: 207, distance: 447.7
click at [250, 207] on div "**********" at bounding box center [491, 271] width 515 height 129
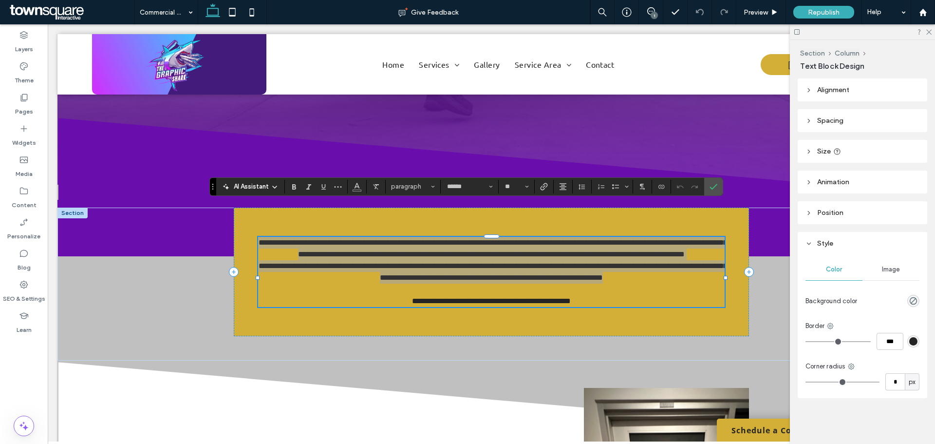
click at [279, 183] on div "AI Assistant" at bounding box center [250, 187] width 64 height 10
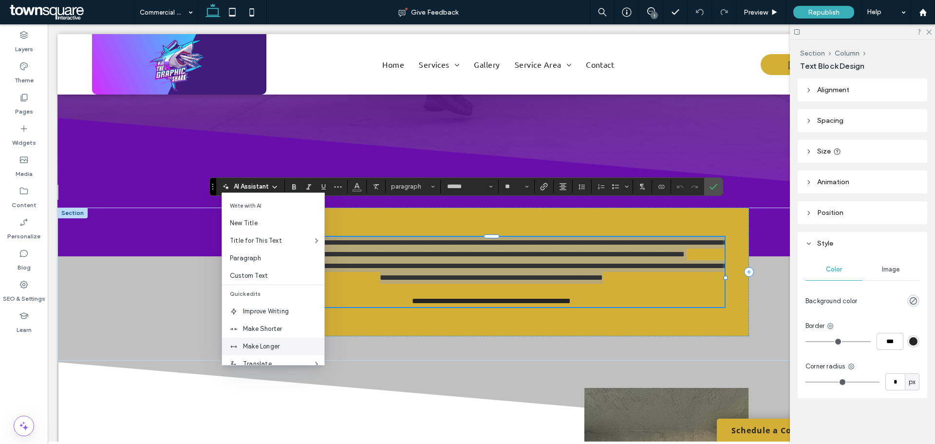
click at [257, 342] on span "Make Longer" at bounding box center [283, 346] width 81 height 10
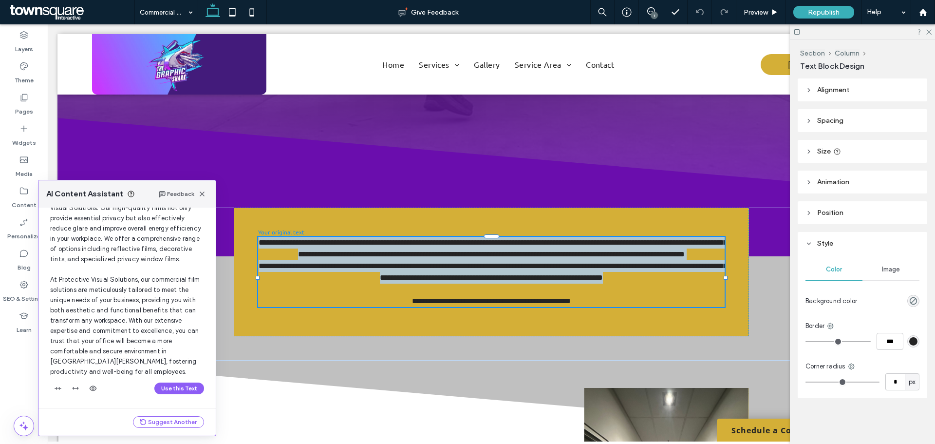
scroll to position [93, 0]
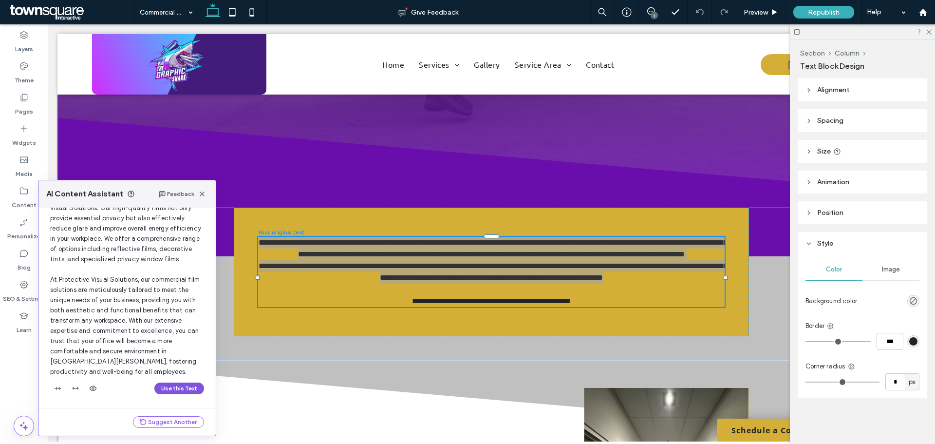
click at [174, 389] on button "Use this Text" at bounding box center [179, 388] width 50 height 12
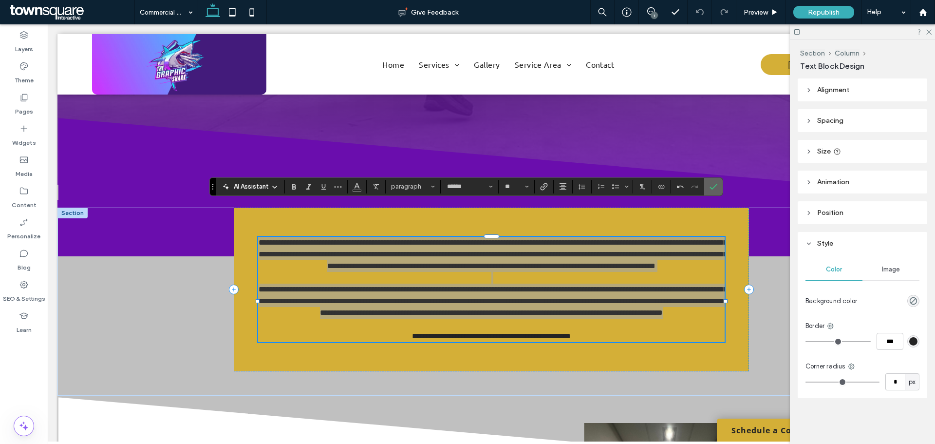
click at [716, 182] on span "Confirm" at bounding box center [714, 186] width 8 height 17
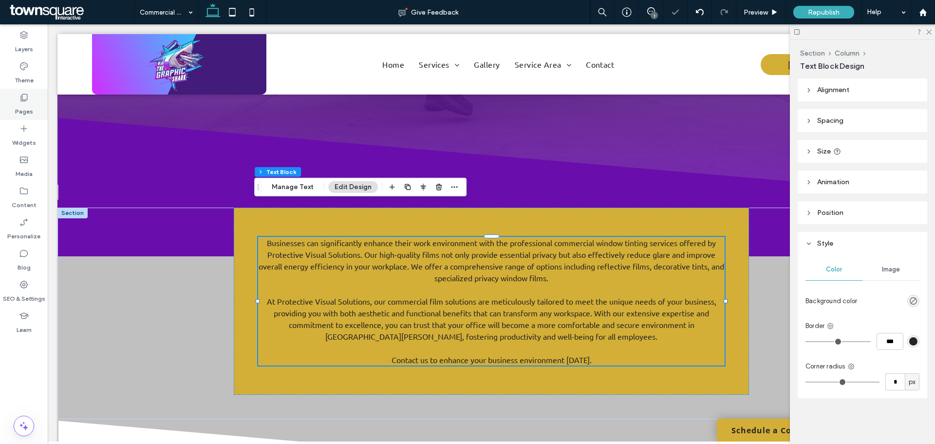
click at [28, 100] on icon at bounding box center [24, 98] width 10 height 10
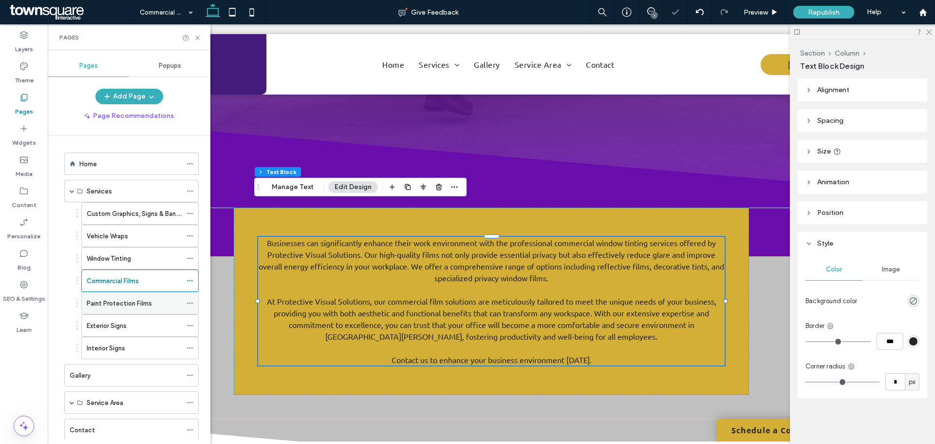
click at [105, 296] on div "Paint Protection Films" at bounding box center [134, 302] width 95 height 21
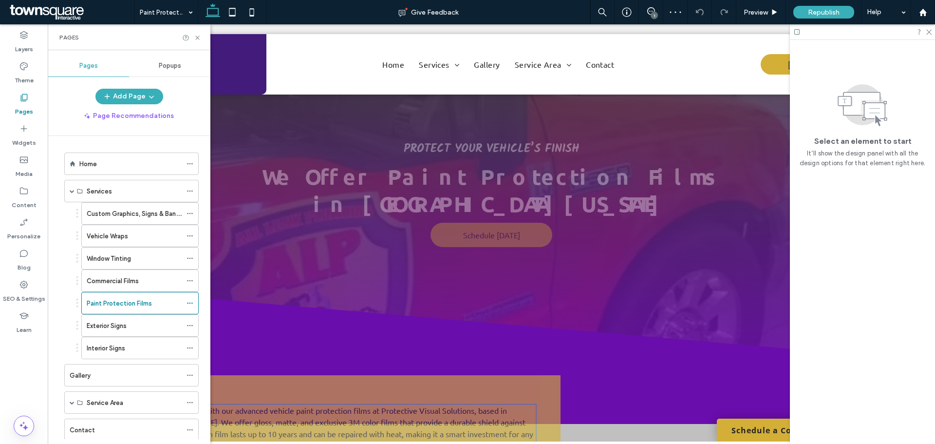
scroll to position [146, 0]
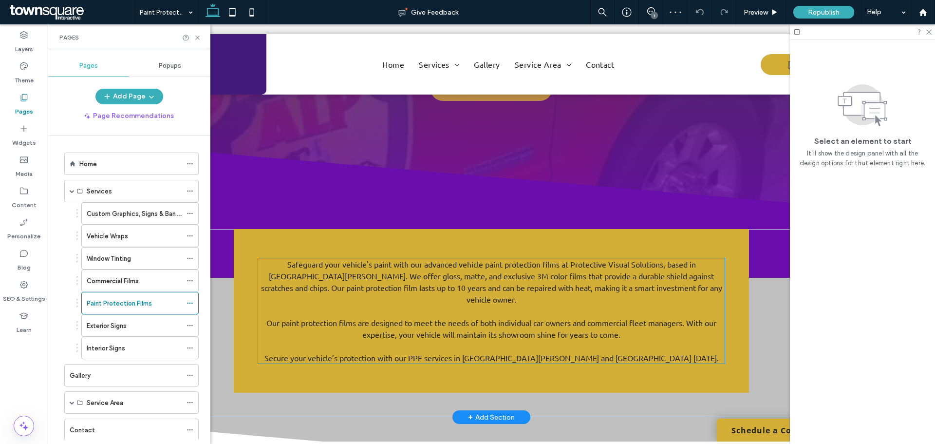
click at [422, 318] on span "Our paint protection films are designed to meet the needs of both individual ca…" at bounding box center [491, 328] width 450 height 21
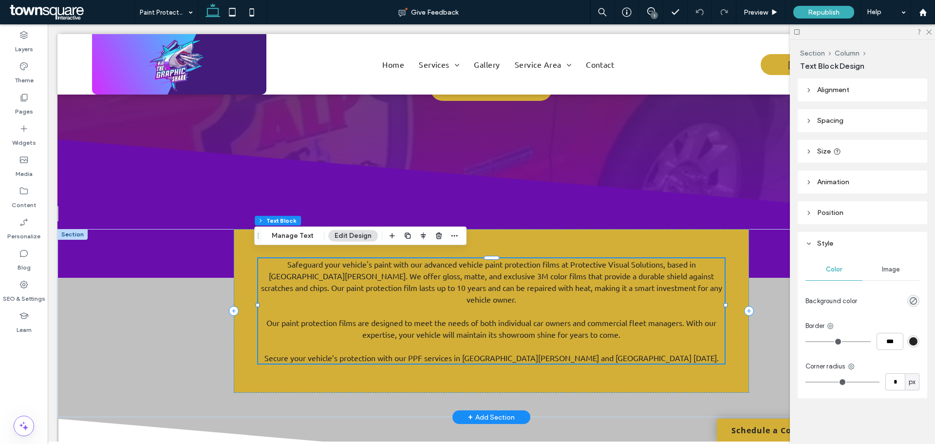
click at [656, 305] on p at bounding box center [491, 311] width 466 height 12
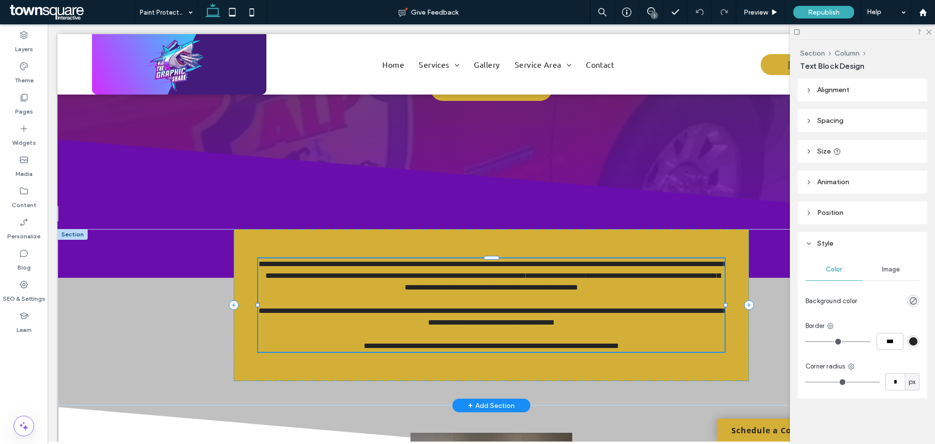
type input "******"
type input "**"
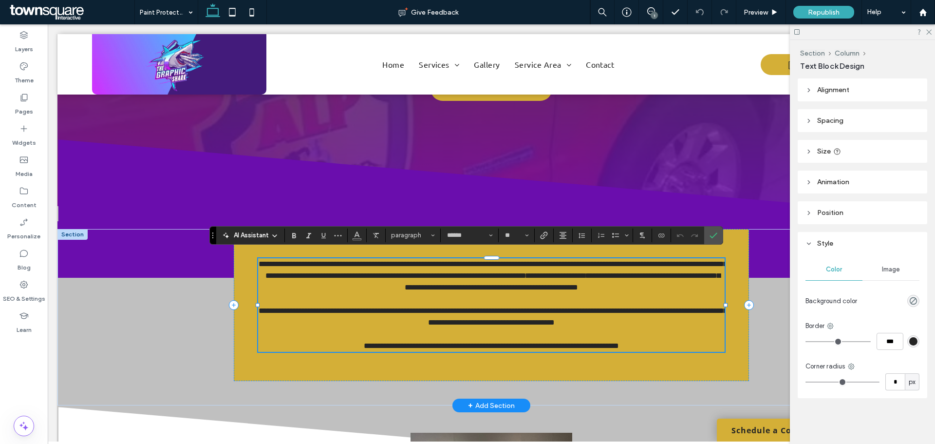
click at [681, 293] on p at bounding box center [491, 299] width 466 height 12
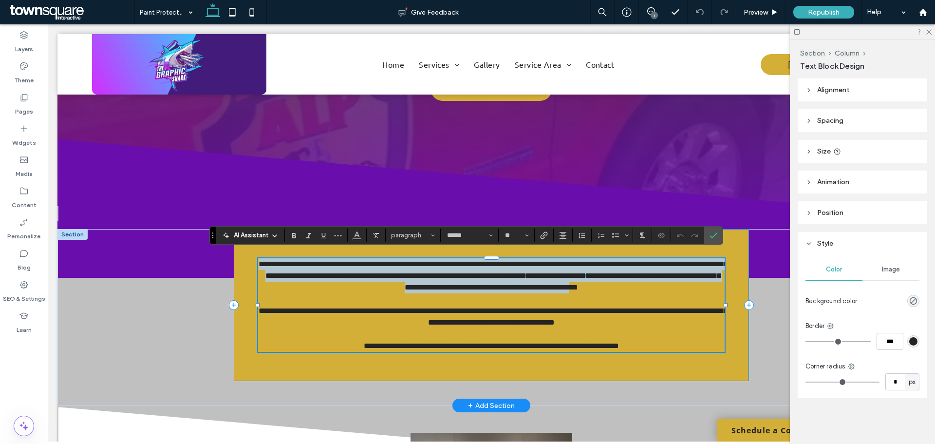
drag, startPoint x: 671, startPoint y: 286, endPoint x: 231, endPoint y: 255, distance: 440.3
click at [234, 255] on div "**********" at bounding box center [491, 305] width 515 height 152
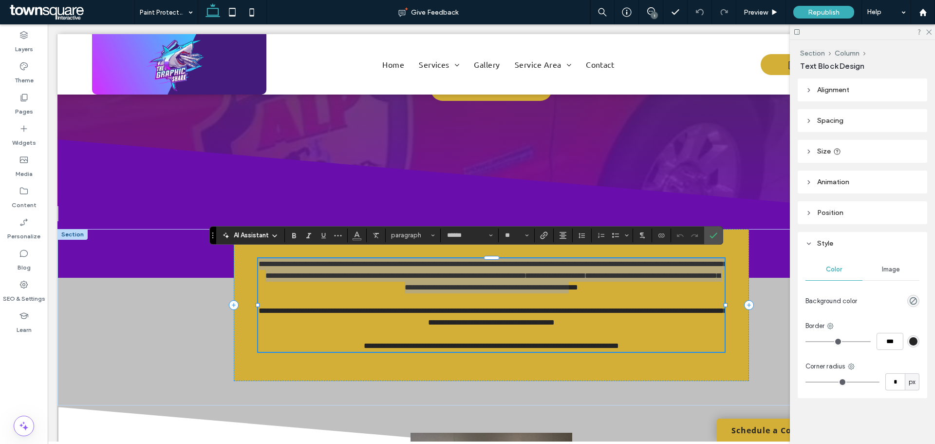
click at [275, 231] on div "AI Assistant" at bounding box center [250, 235] width 64 height 10
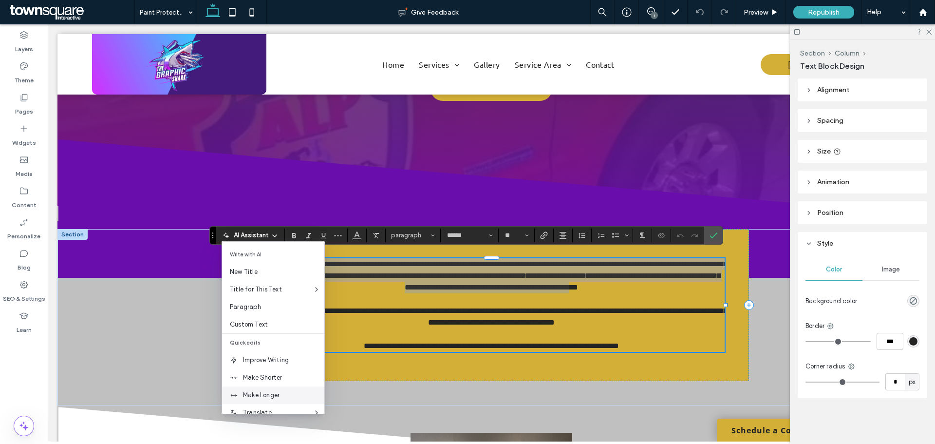
click at [249, 392] on span "Make Longer" at bounding box center [283, 395] width 81 height 10
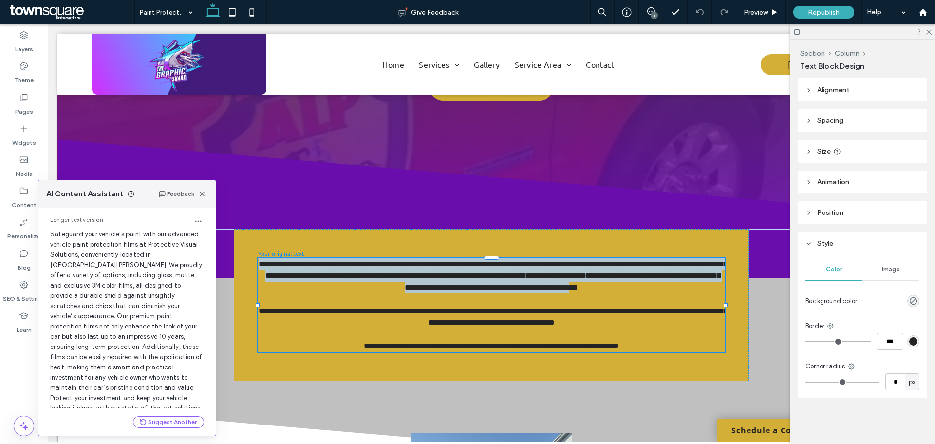
scroll to position [62, 0]
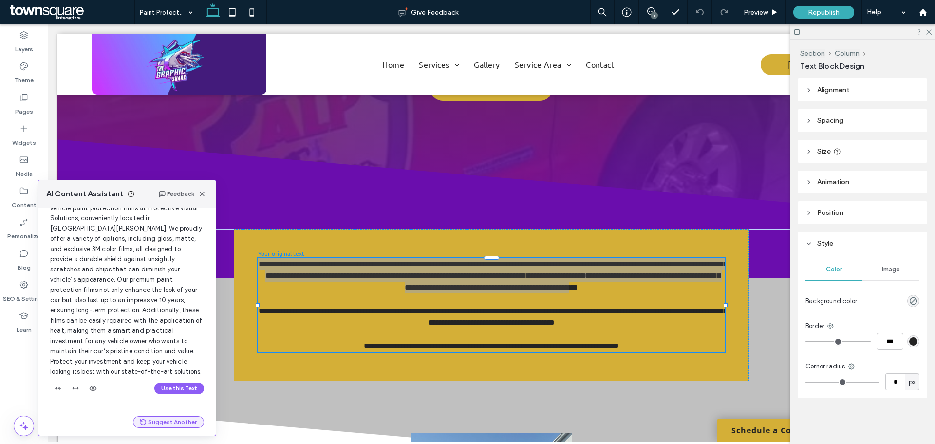
click at [180, 420] on button "Suggest Another" at bounding box center [168, 422] width 71 height 12
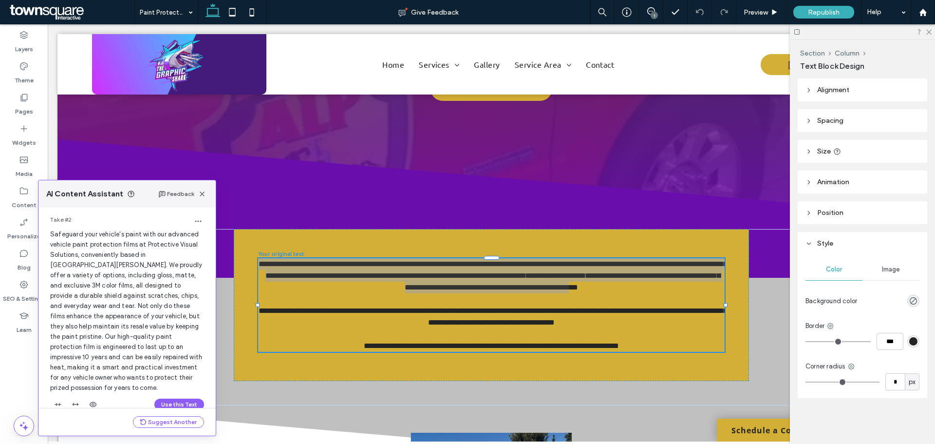
scroll to position [269, 0]
click at [168, 393] on button "Use this Text" at bounding box center [179, 399] width 50 height 12
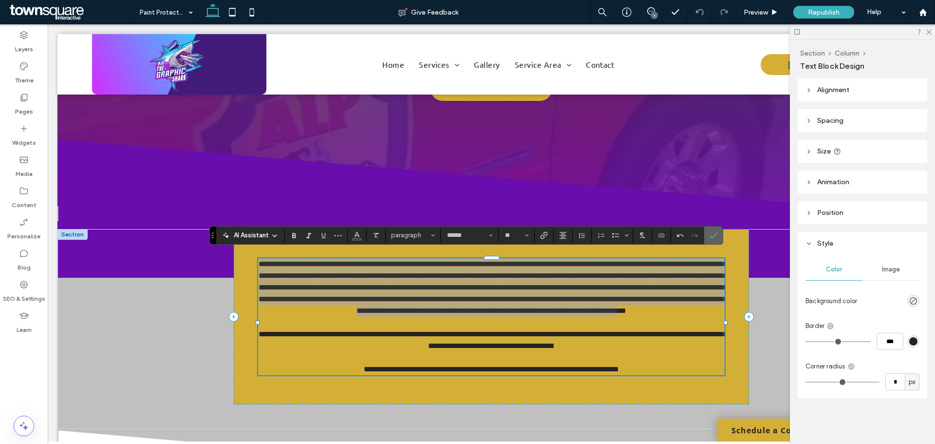
click at [710, 236] on icon "Confirm" at bounding box center [714, 235] width 8 height 8
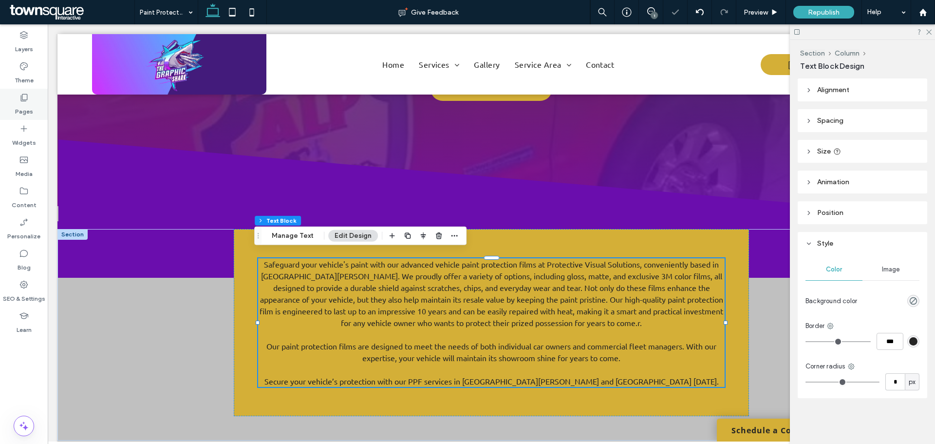
click at [25, 102] on label "Pages" at bounding box center [24, 109] width 18 height 14
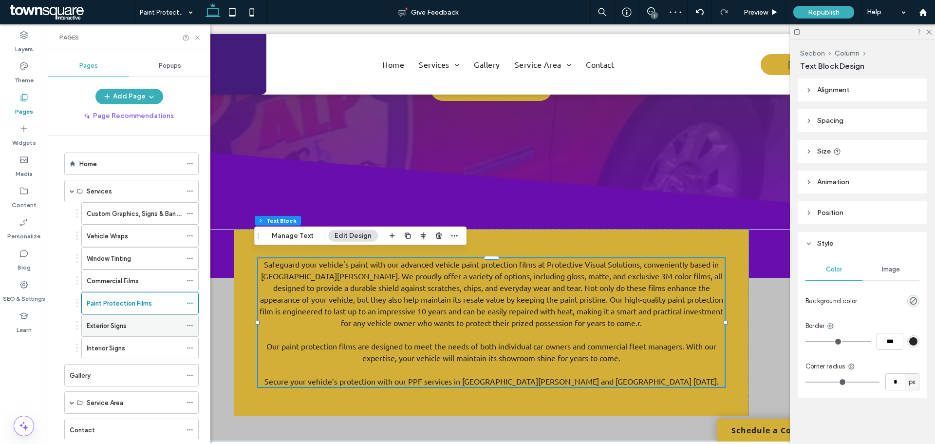
click at [104, 330] on label "Exterior Signs" at bounding box center [107, 325] width 40 height 17
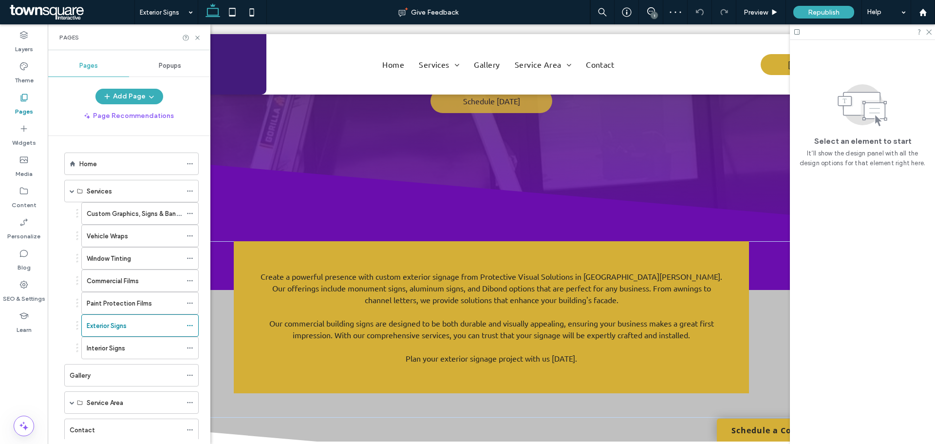
scroll to position [243, 0]
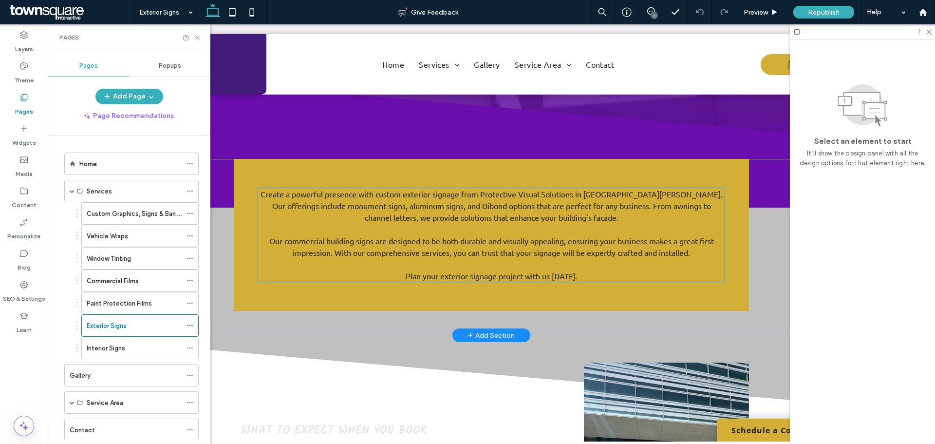
click at [428, 189] on span "Create a powerful presence with custom exterior signage from Protective Visual …" at bounding box center [492, 205] width 462 height 33
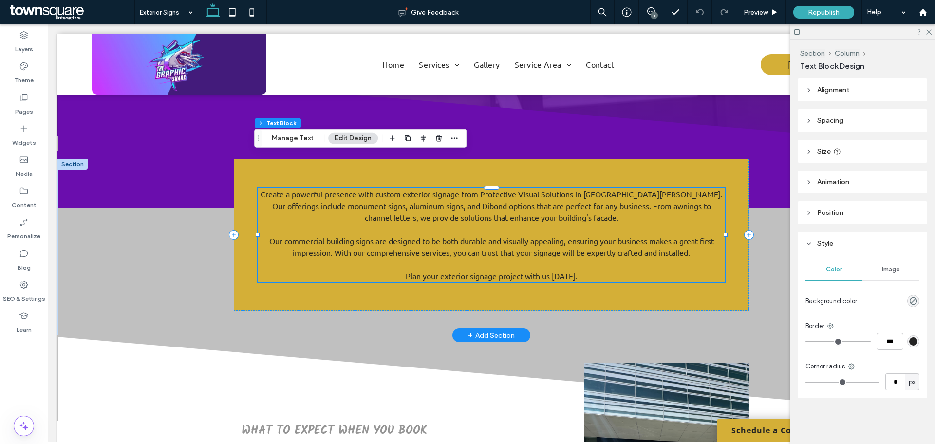
click at [570, 188] on p "Create a powerful presence with custom exterior signage from Protective Visual …" at bounding box center [491, 205] width 466 height 35
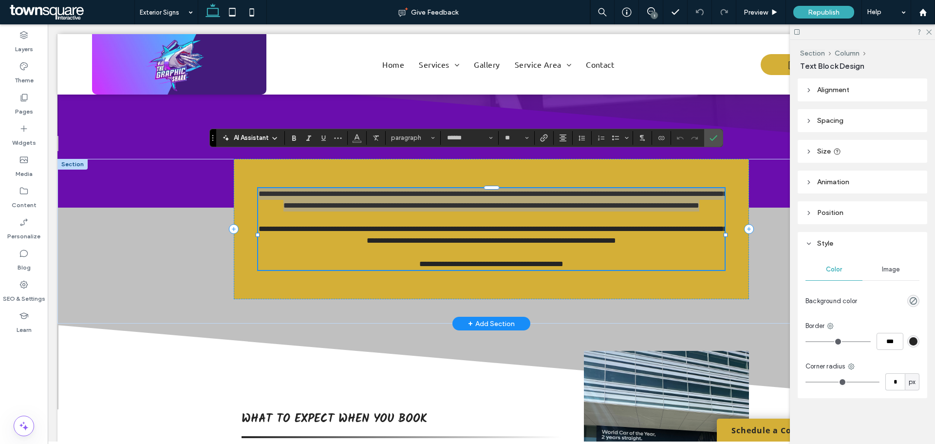
click at [273, 139] on icon at bounding box center [275, 138] width 8 height 8
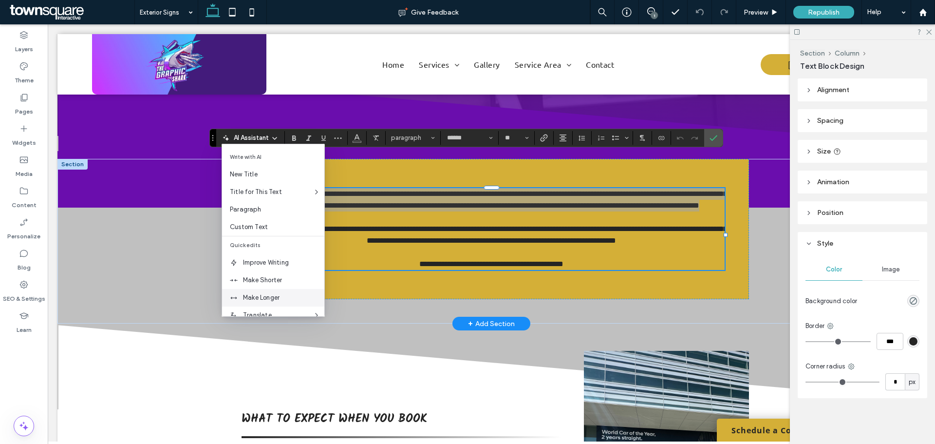
click at [247, 295] on span "Make Longer" at bounding box center [283, 298] width 81 height 10
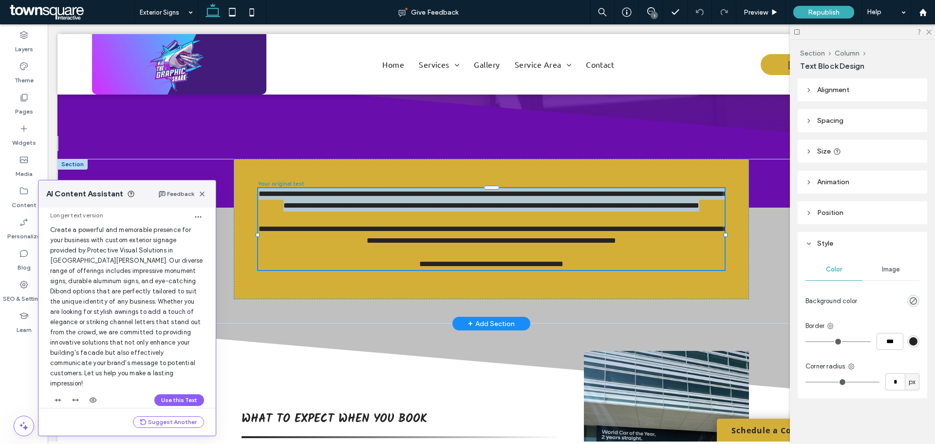
scroll to position [32, 0]
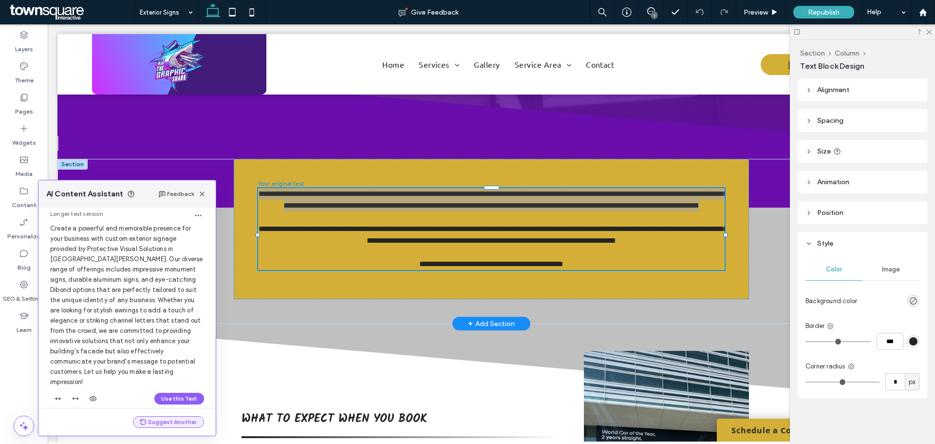
click at [166, 422] on button "Suggest Another" at bounding box center [168, 422] width 71 height 12
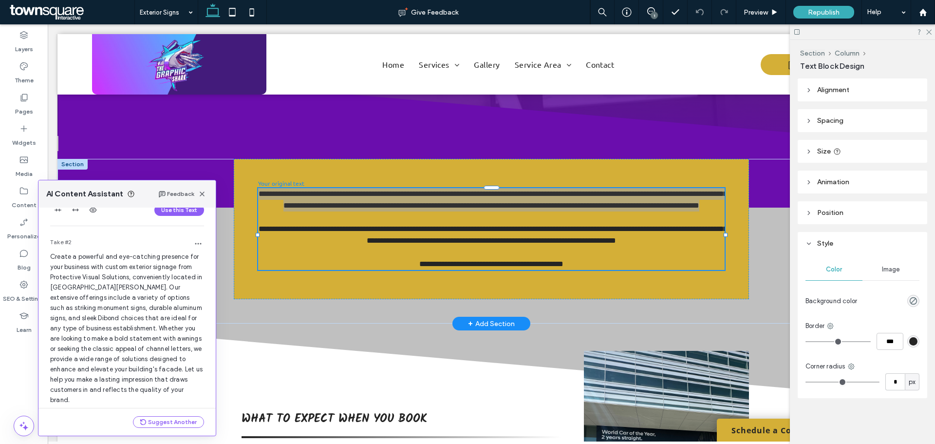
scroll to position [228, 0]
click at [171, 403] on button "Use this Text" at bounding box center [179, 409] width 50 height 12
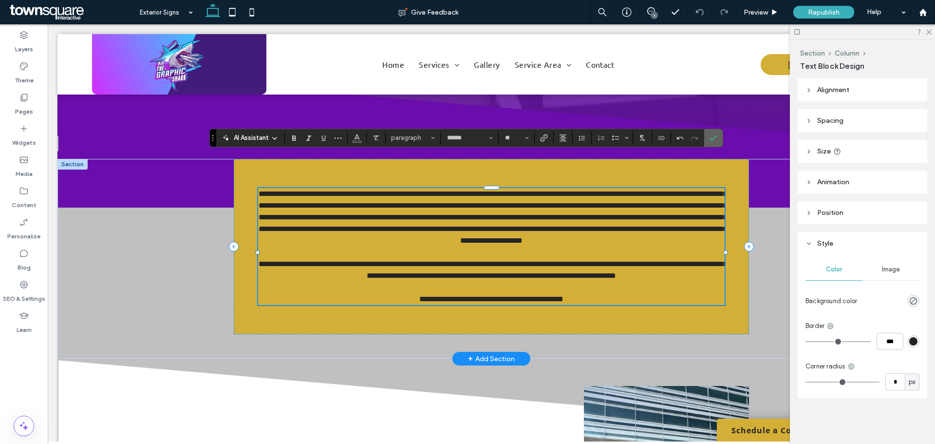
click at [715, 137] on use "Confirm" at bounding box center [714, 138] width 8 height 6
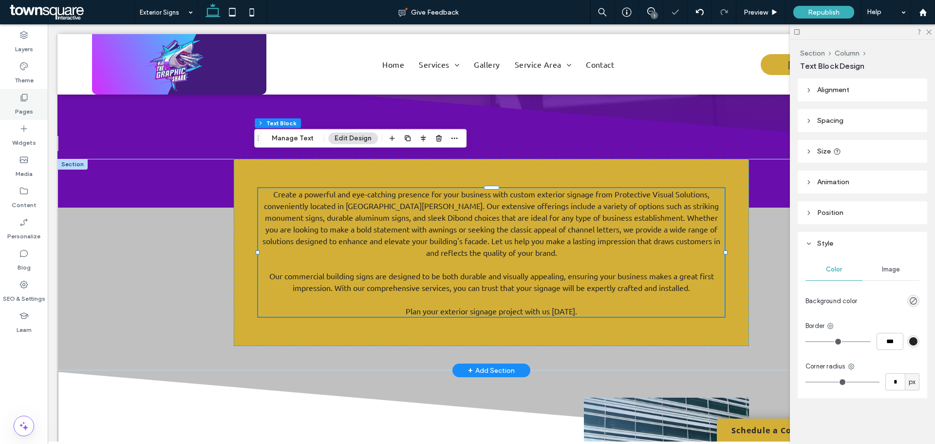
drag, startPoint x: 23, startPoint y: 102, endPoint x: 47, endPoint y: 110, distance: 25.7
click at [23, 101] on icon at bounding box center [24, 98] width 10 height 10
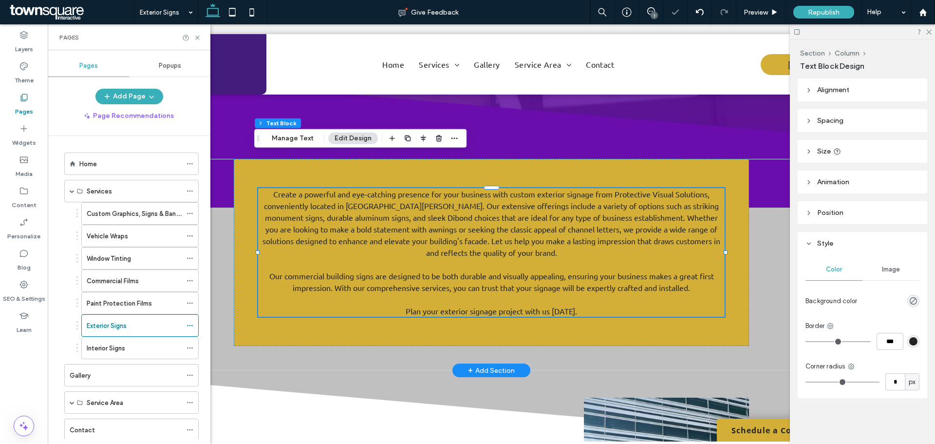
click at [109, 355] on div "Interior Signs" at bounding box center [134, 347] width 95 height 21
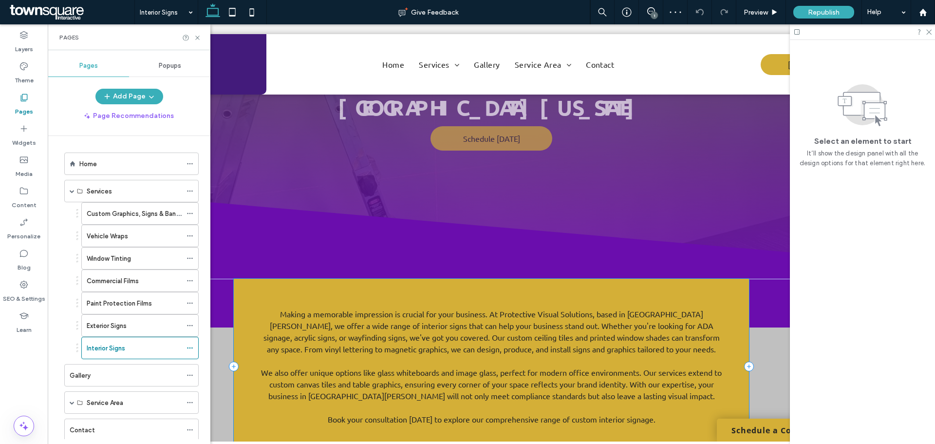
scroll to position [195, 0]
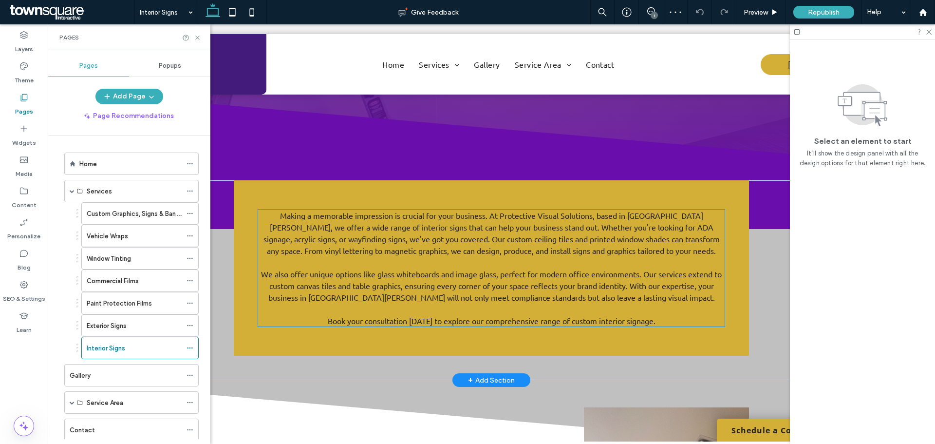
click at [397, 239] on p "Making a memorable impression is crucial for your business. At Protective Visua…" at bounding box center [491, 232] width 466 height 47
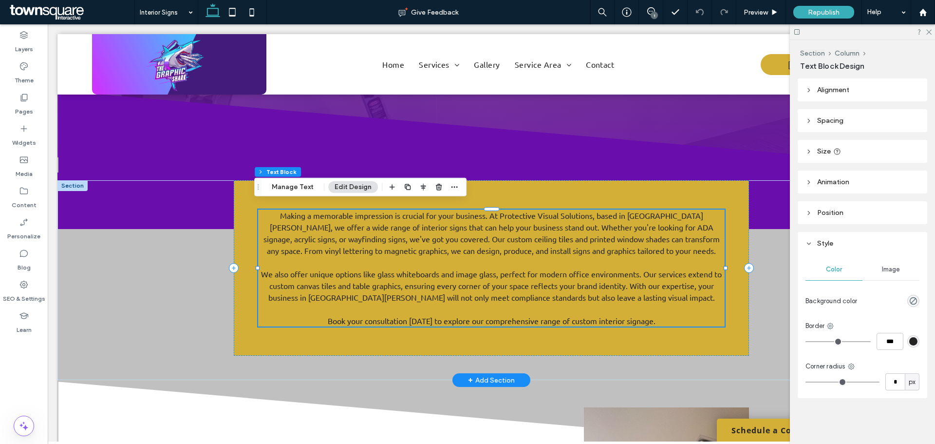
click at [488, 235] on span "Making a memorable impression is crucial for your business. At Protective Visua…" at bounding box center [491, 232] width 456 height 45
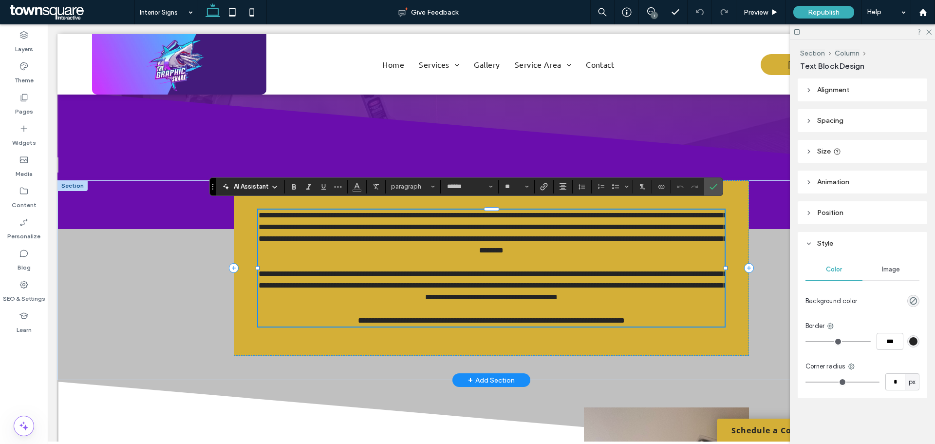
click at [648, 243] on span "**********" at bounding box center [493, 232] width 468 height 42
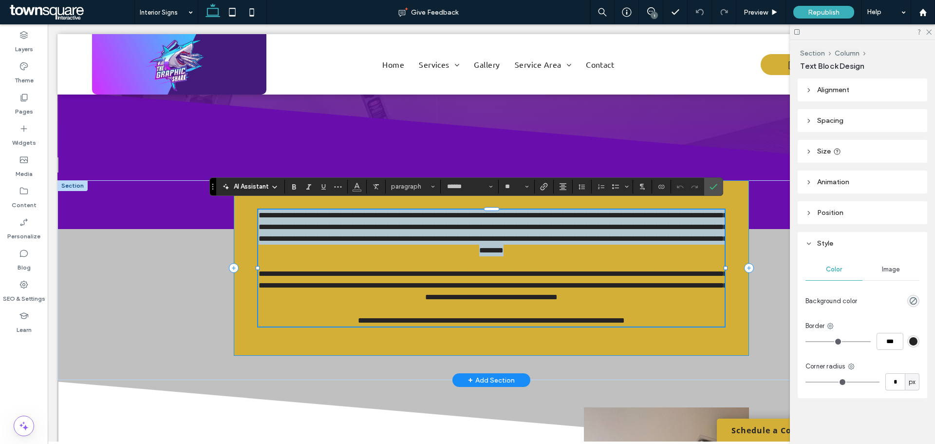
drag, startPoint x: 660, startPoint y: 246, endPoint x: 247, endPoint y: 212, distance: 414.3
click at [247, 212] on div "**********" at bounding box center [491, 267] width 515 height 175
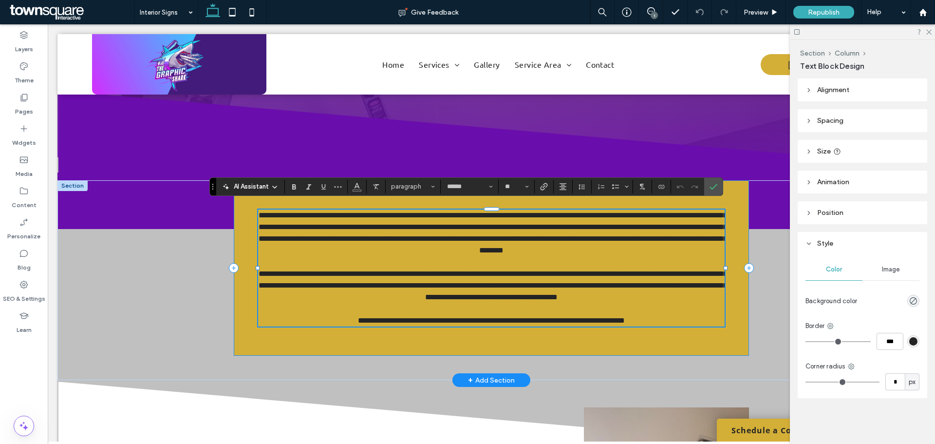
click at [536, 322] on div "**********" at bounding box center [491, 267] width 515 height 175
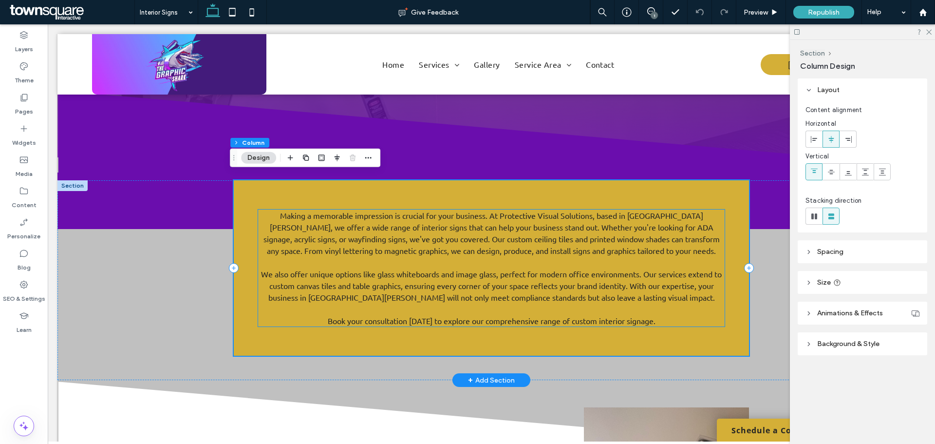
click at [463, 256] on p at bounding box center [491, 262] width 466 height 12
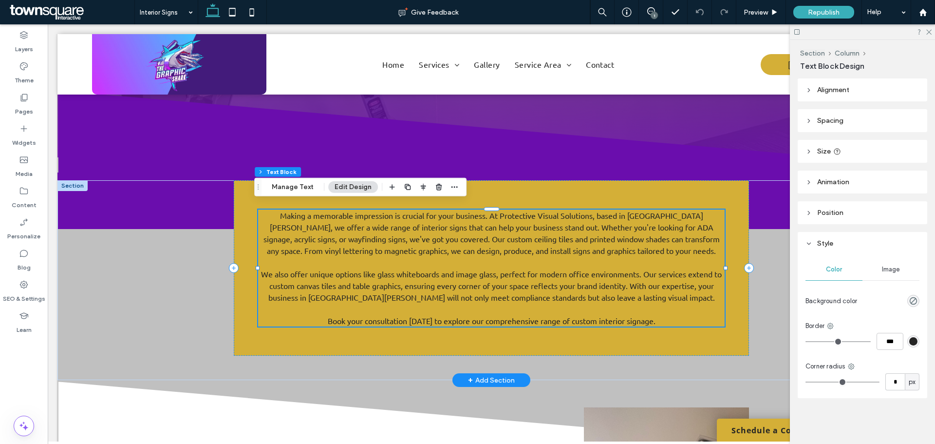
click at [635, 247] on span "Making a memorable impression is crucial for your business. At Protective Visua…" at bounding box center [491, 232] width 456 height 45
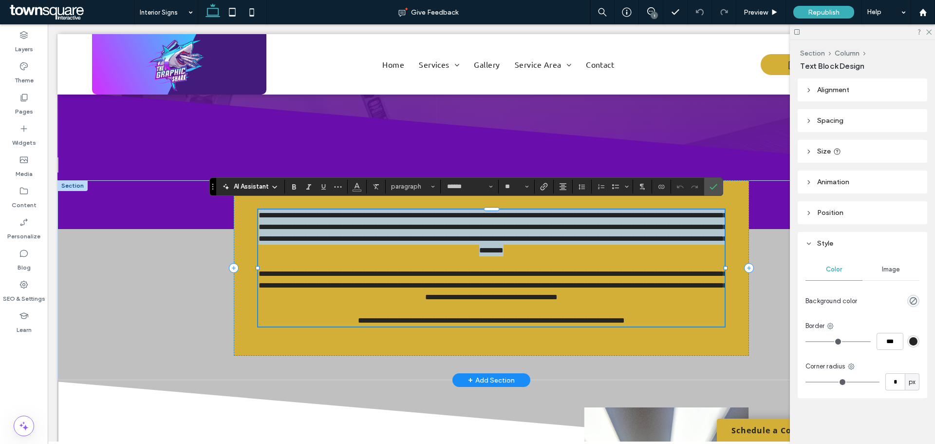
drag, startPoint x: 629, startPoint y: 247, endPoint x: 259, endPoint y: 207, distance: 372.3
click at [259, 209] on p "**********" at bounding box center [491, 232] width 466 height 47
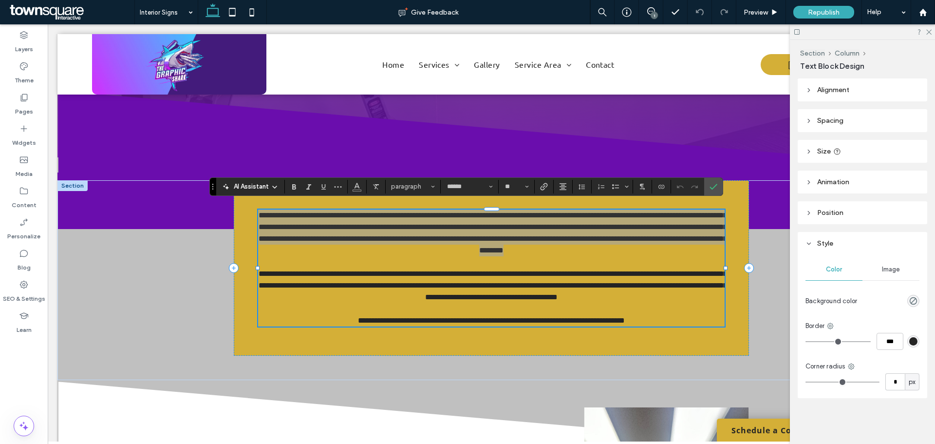
click at [279, 183] on div "AI Assistant" at bounding box center [250, 187] width 64 height 10
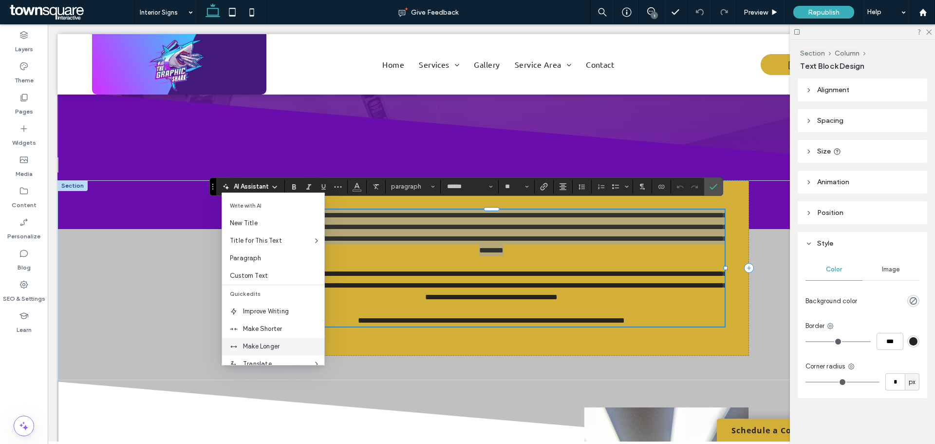
click at [259, 340] on div "Make Longer" at bounding box center [273, 346] width 102 height 18
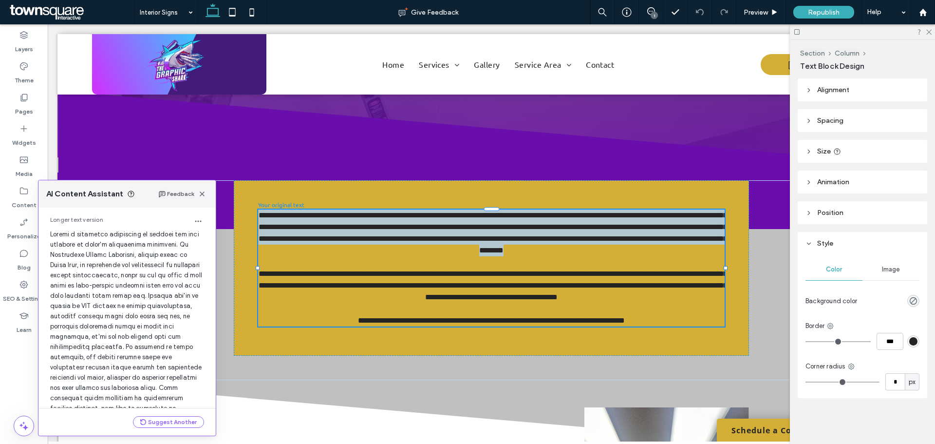
scroll to position [103, 0]
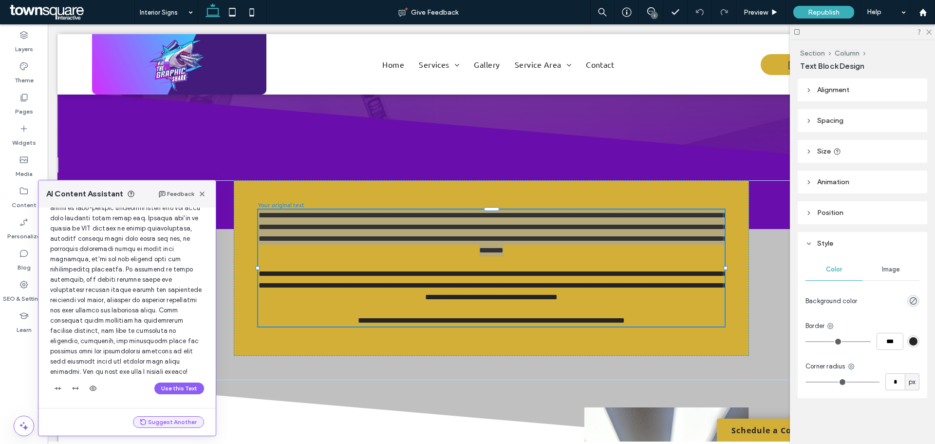
click at [169, 421] on button "Suggest Another" at bounding box center [168, 422] width 71 height 12
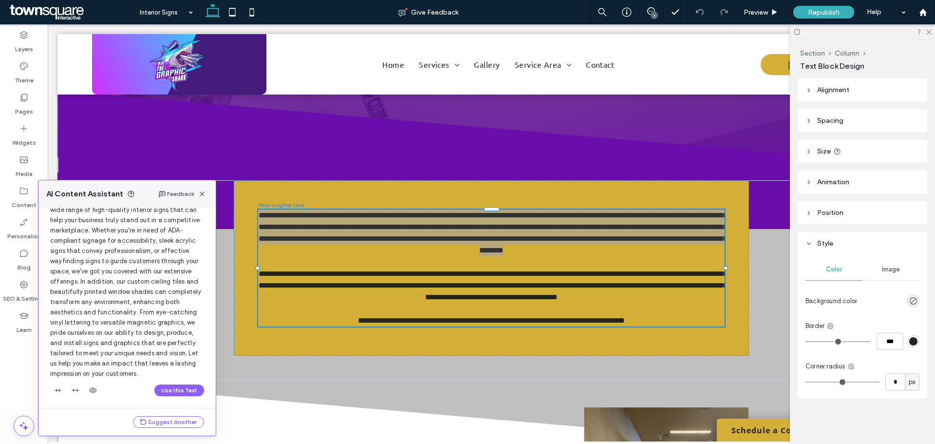
scroll to position [371, 0]
click at [168, 387] on button "Use this Text" at bounding box center [179, 388] width 50 height 12
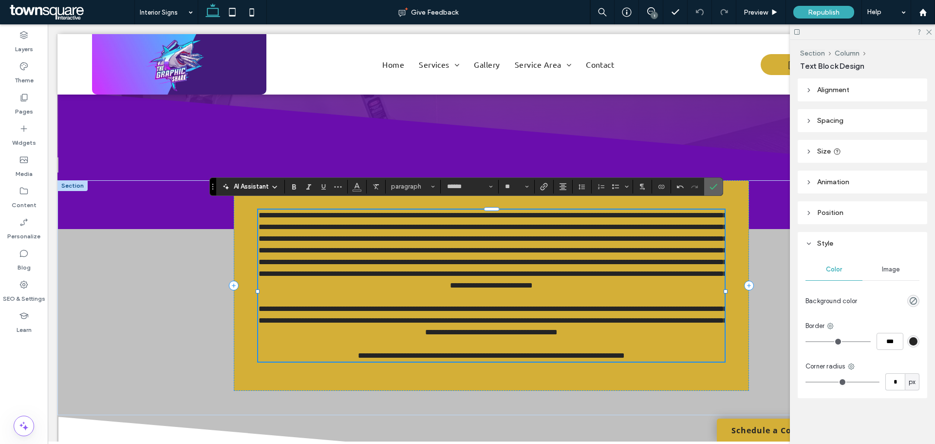
click at [715, 187] on icon "Confirm" at bounding box center [714, 187] width 8 height 8
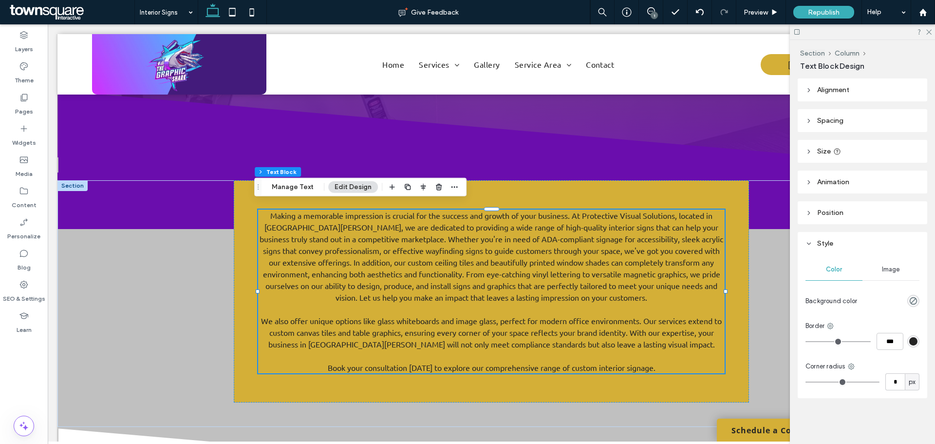
click at [931, 35] on div at bounding box center [862, 31] width 145 height 15
click at [19, 106] on label "Pages" at bounding box center [24, 109] width 18 height 14
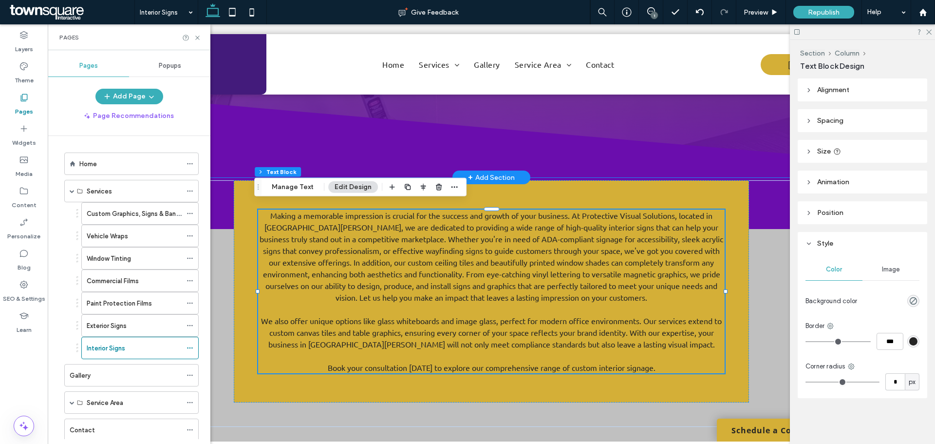
click at [599, 133] on icon at bounding box center [491, 134] width 868 height 87
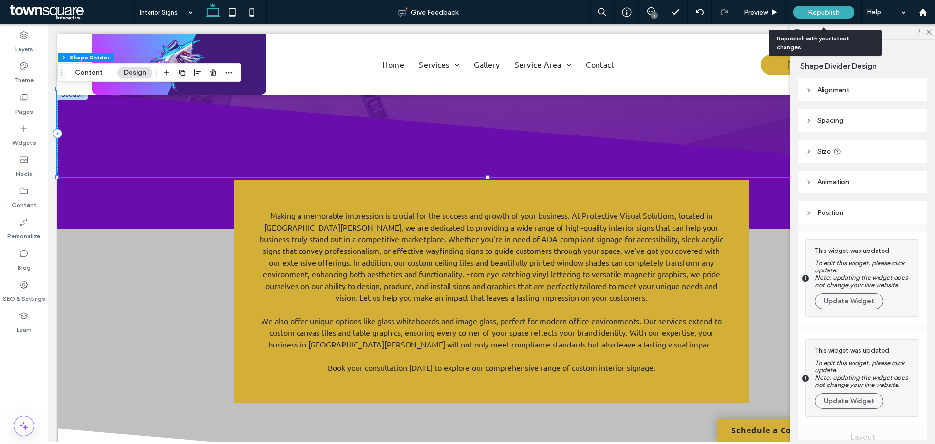
click at [837, 8] on span "Republish" at bounding box center [824, 12] width 32 height 8
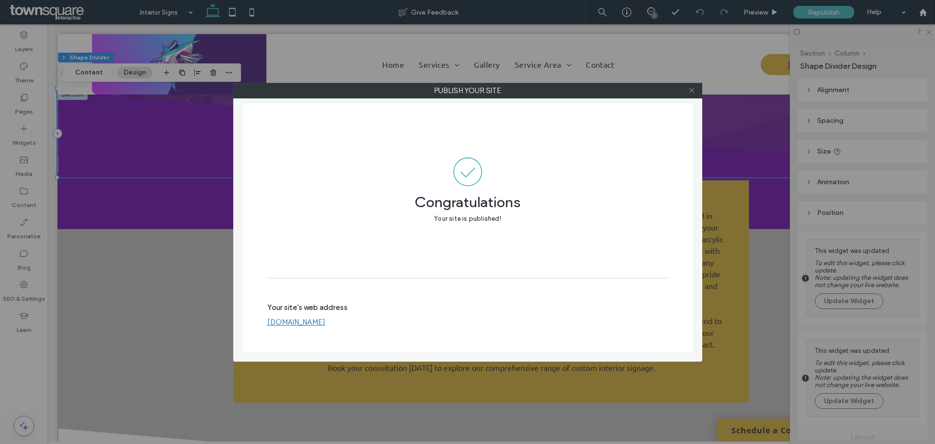
click at [693, 92] on use at bounding box center [691, 90] width 5 height 5
